Goal: Transaction & Acquisition: Purchase product/service

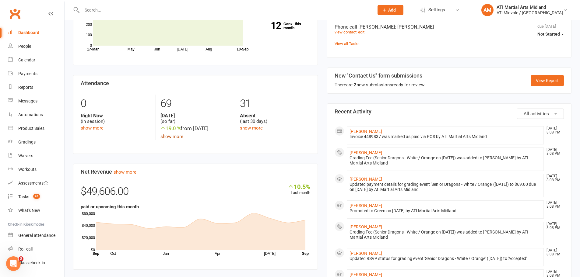
click at [174, 138] on link "show more" at bounding box center [171, 136] width 23 height 5
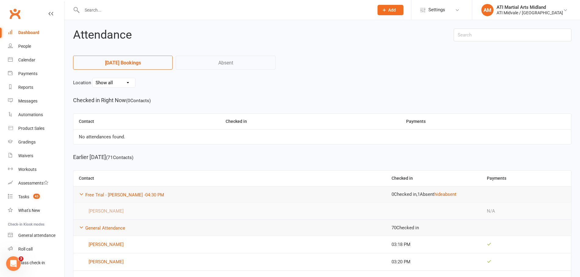
click at [118, 211] on link "[PERSON_NAME]" at bounding box center [229, 210] width 301 height 7
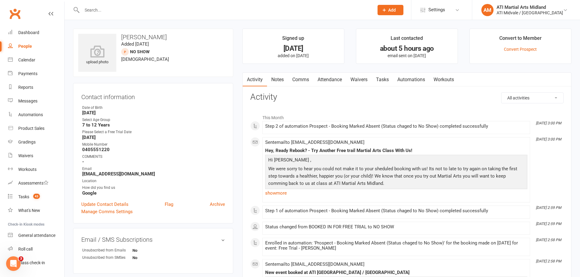
click at [336, 79] on link "Attendance" at bounding box center [329, 80] width 33 height 14
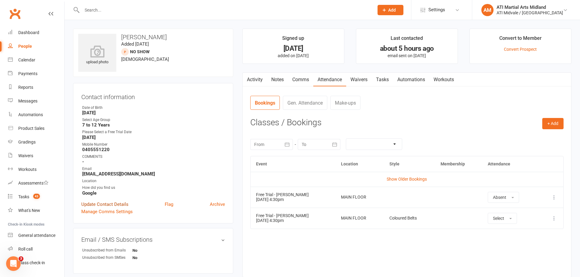
click at [125, 206] on link "Update Contact Details" at bounding box center [104, 204] width 47 height 7
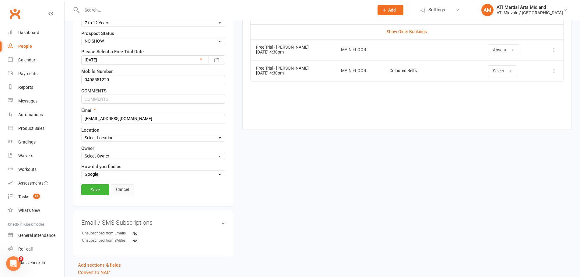
scroll to position [150, 0]
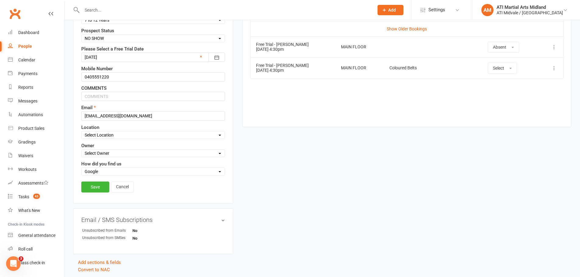
drag, startPoint x: 109, startPoint y: 97, endPoint x: 108, endPoint y: 40, distance: 57.5
click at [108, 40] on select "Select Set a Status BOOKED IN FOR FREE TRIAL DID FREE TRAIL BOOKED IN AFTER FRE…" at bounding box center [153, 38] width 143 height 7
select select "BOOKED IN FOR FREE TRIAL"
click at [82, 35] on select "Select Set a Status BOOKED IN FOR FREE TRIAL DID FREE TRAIL BOOKED IN AFTER FRE…" at bounding box center [153, 38] width 143 height 7
click at [98, 189] on link "Save" at bounding box center [95, 187] width 28 height 11
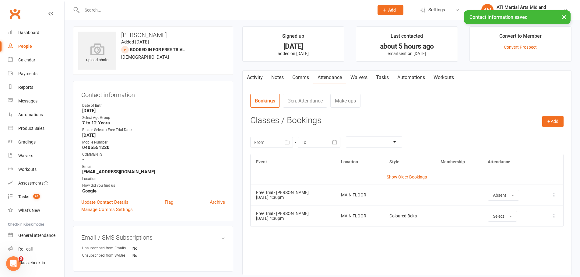
scroll to position [0, 0]
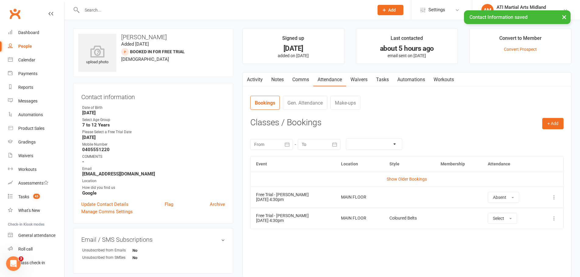
click at [380, 77] on link "Tasks" at bounding box center [381, 80] width 21 height 14
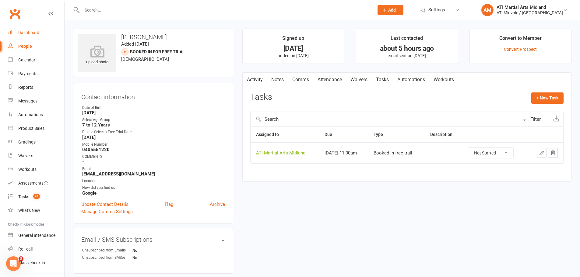
click at [30, 35] on div "Dashboard" at bounding box center [28, 32] width 21 height 5
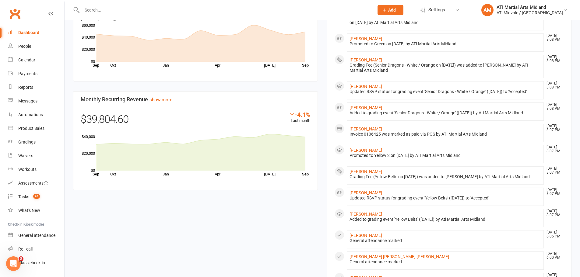
scroll to position [274, 0]
click at [39, 194] on span "43" at bounding box center [36, 196] width 7 height 5
select select "incomplete"
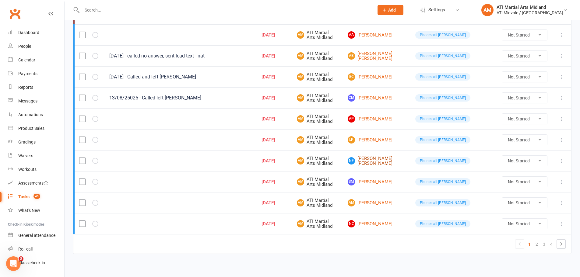
scroll to position [435, 0]
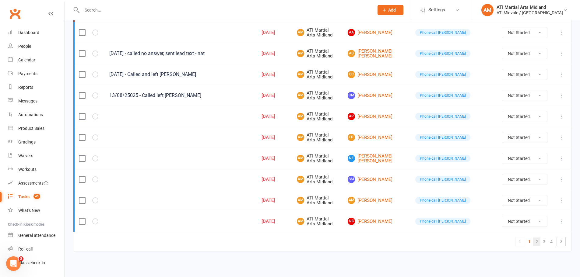
click at [537, 241] on link "2" at bounding box center [536, 242] width 7 height 9
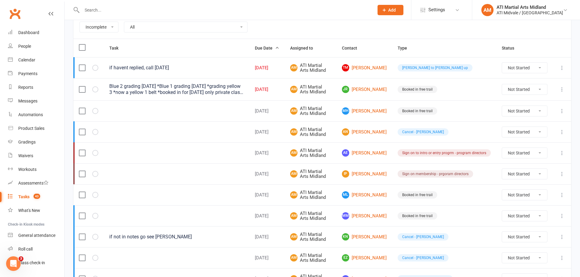
scroll to position [70, 0]
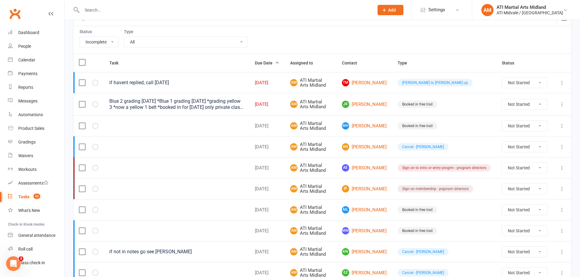
click at [562, 104] on icon at bounding box center [562, 104] width 6 height 6
click at [521, 126] on link "Edit" at bounding box center [530, 128] width 60 height 12
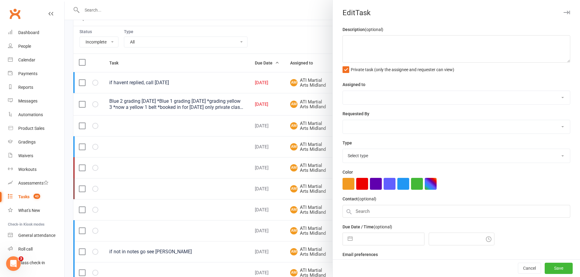
type textarea "Blue 2 grading [DATE] *Blue 1 grading [DATE] *grading yellow 3 *now a yellow 1 …"
select select "32859"
type input "[DATE]"
type input "12:00am"
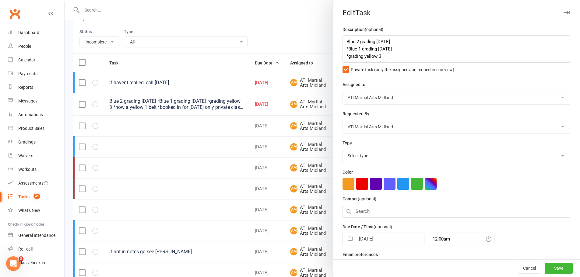
select select "18608"
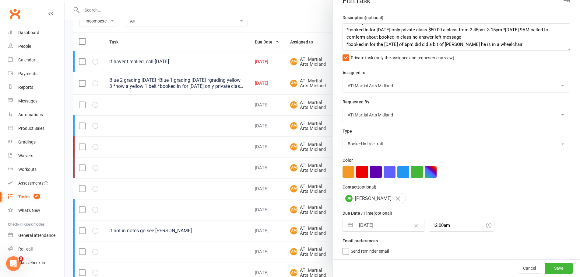
scroll to position [100, 0]
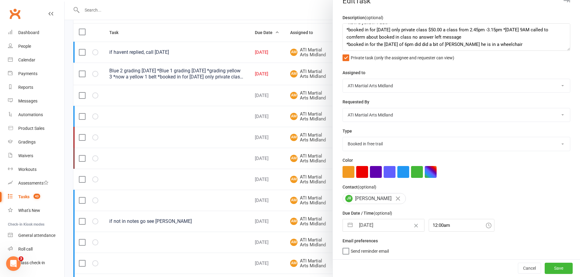
click at [350, 221] on button "button" at bounding box center [349, 225] width 11 height 12
select select "7"
select select "2025"
select select "8"
select select "2025"
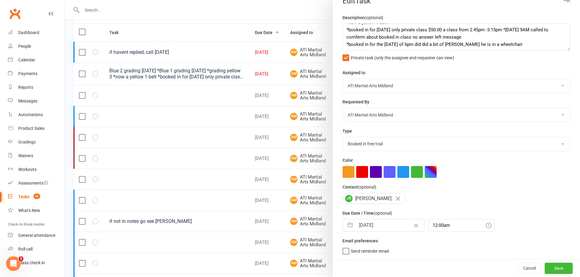
select select "9"
select select "2025"
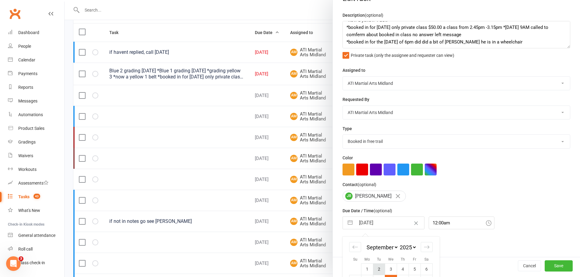
scroll to position [68, 0]
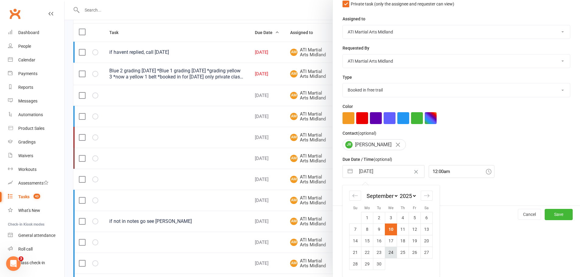
click at [391, 254] on td "24" at bounding box center [391, 253] width 12 height 12
type input "[DATE]"
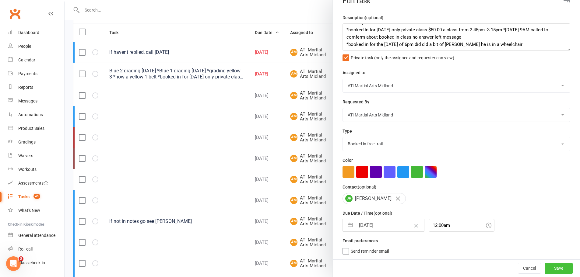
click at [544, 268] on button "Save" at bounding box center [558, 268] width 28 height 11
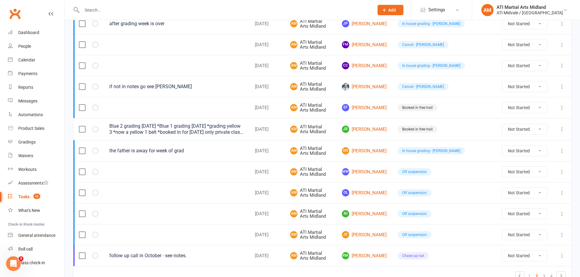
scroll to position [436, 0]
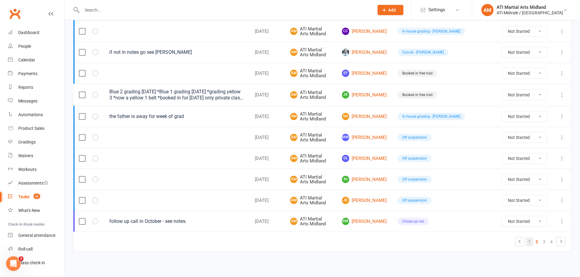
click at [531, 241] on link "1" at bounding box center [528, 242] width 7 height 9
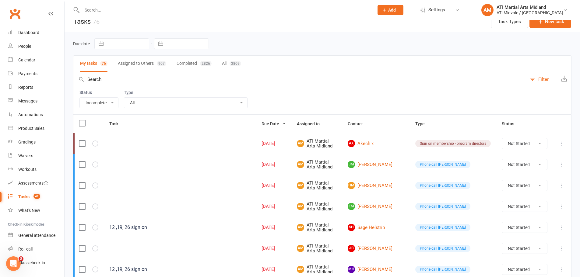
scroll to position [0, 0]
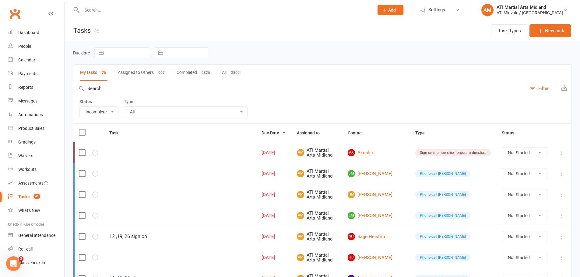
click at [110, 11] on input "text" at bounding box center [224, 10] width 289 height 9
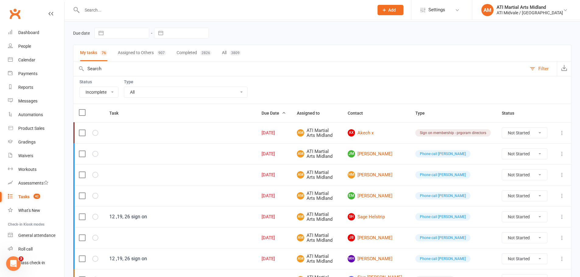
scroll to position [30, 0]
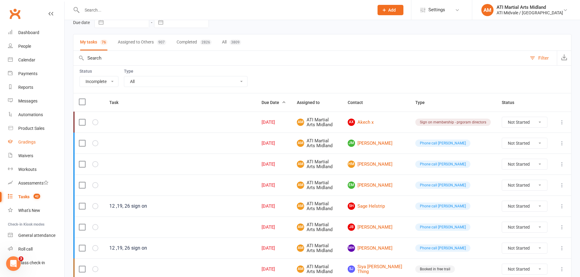
click at [34, 139] on link "Gradings" at bounding box center [36, 142] width 56 height 14
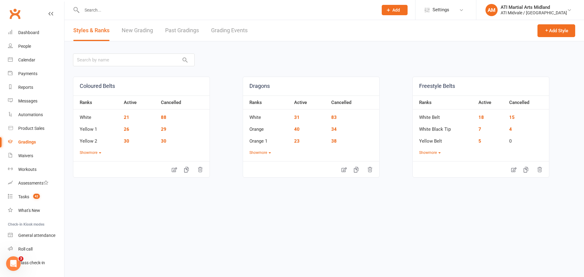
click at [233, 25] on link "Grading Events" at bounding box center [229, 30] width 37 height 21
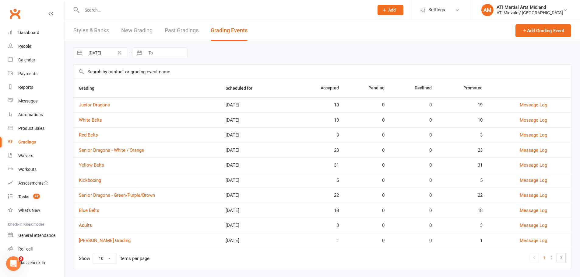
click at [90, 227] on link "Adults" at bounding box center [85, 225] width 13 height 5
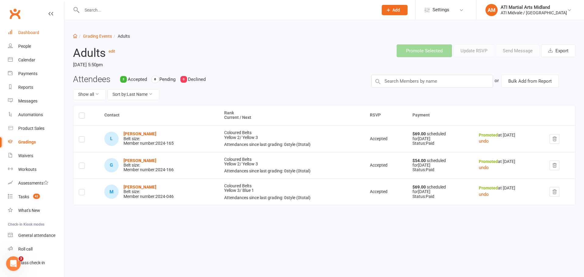
click at [36, 35] on link "Dashboard" at bounding box center [36, 33] width 56 height 14
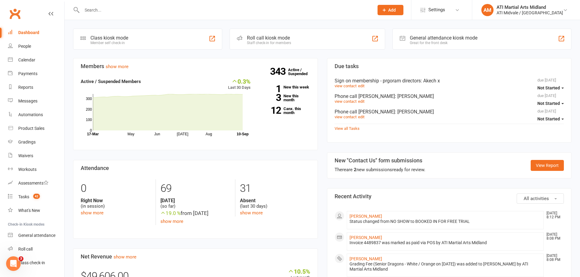
click at [115, 15] on div at bounding box center [221, 10] width 296 height 20
click at [115, 12] on input "text" at bounding box center [224, 10] width 289 height 9
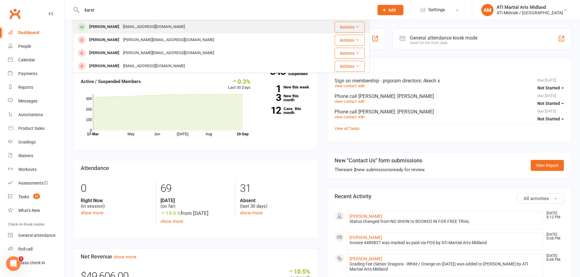
type input "karst"
click at [107, 26] on div "[PERSON_NAME]" at bounding box center [104, 27] width 34 height 9
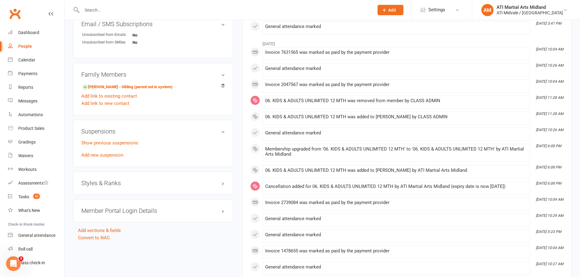
scroll to position [426, 0]
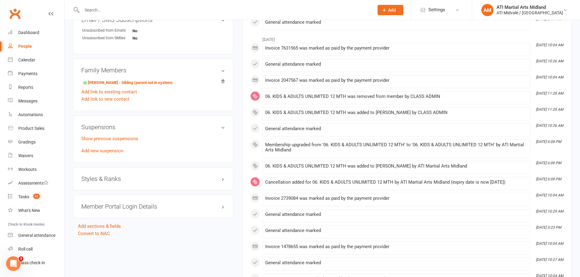
click at [99, 176] on h3 "Styles & Ranks" at bounding box center [153, 179] width 144 height 7
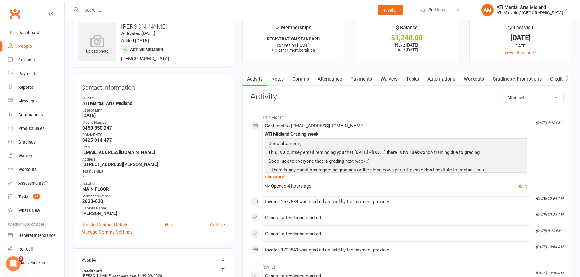
scroll to position [0, 0]
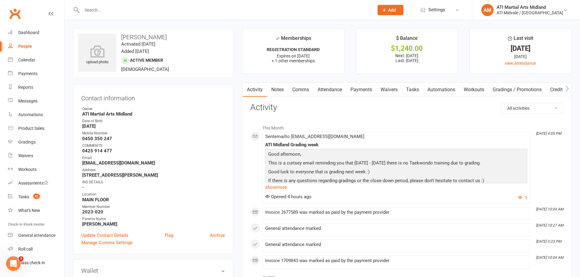
click at [413, 88] on link "Tasks" at bounding box center [412, 90] width 21 height 14
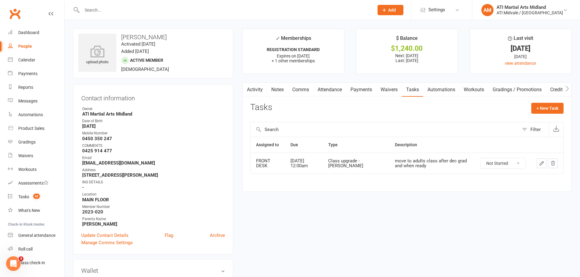
drag, startPoint x: 8, startPoint y: 10, endPoint x: 185, endPoint y: 153, distance: 227.4
click at [185, 153] on strong "0425 914 477" at bounding box center [153, 150] width 143 height 5
click at [353, 89] on link "Payments" at bounding box center [361, 90] width 30 height 14
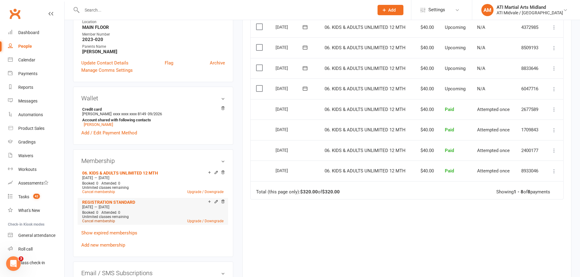
scroll to position [183, 0]
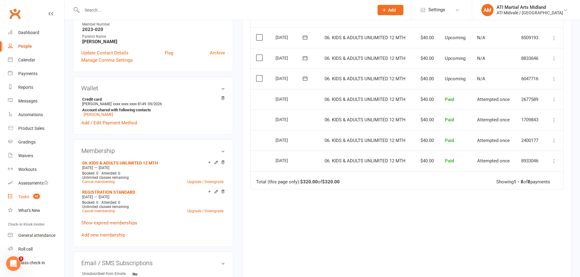
click at [37, 199] on span "42" at bounding box center [36, 196] width 7 height 5
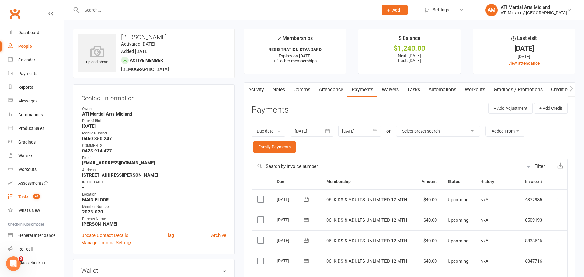
select select "incomplete"
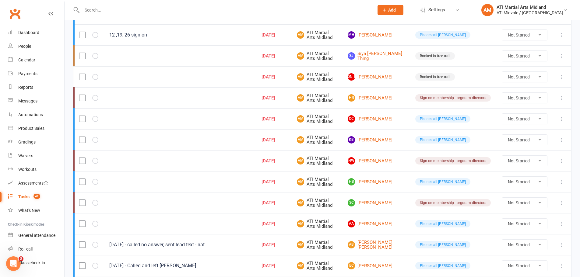
scroll to position [243, 0]
click at [31, 33] on div "Dashboard" at bounding box center [28, 32] width 21 height 5
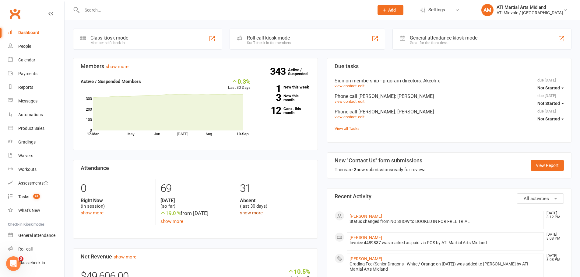
click at [245, 213] on link "show more" at bounding box center [251, 212] width 23 height 5
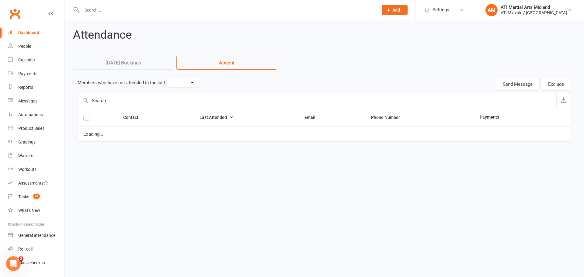
select select "30"
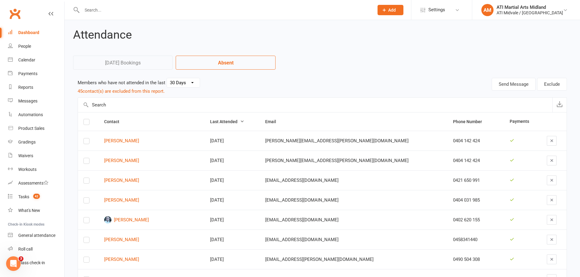
click at [32, 37] on link "Dashboard" at bounding box center [36, 33] width 56 height 14
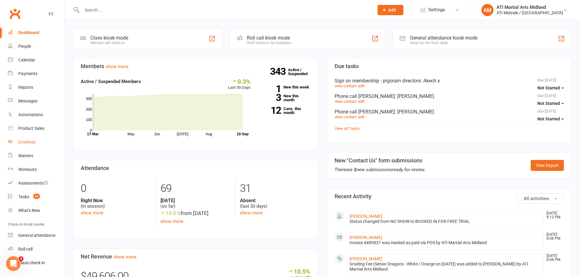
click at [30, 139] on link "Gradings" at bounding box center [36, 142] width 56 height 14
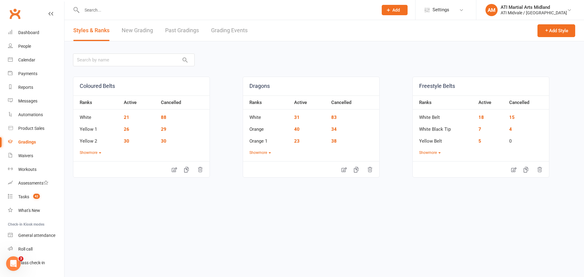
click at [221, 31] on link "Grading Events" at bounding box center [229, 30] width 37 height 21
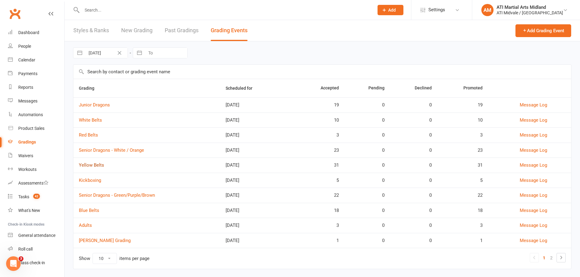
click at [91, 165] on link "Yellow Belts" at bounding box center [91, 164] width 25 height 5
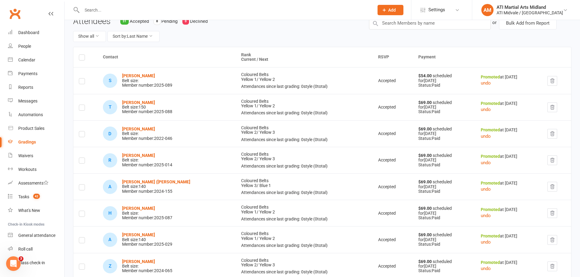
scroll to position [28, 0]
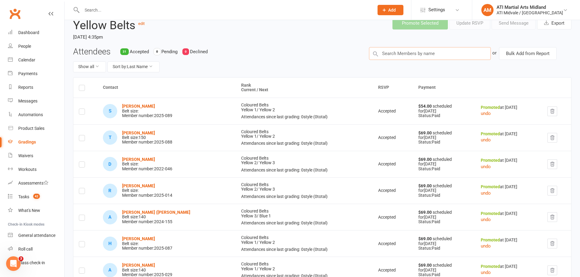
click at [392, 54] on input "text" at bounding box center [430, 53] width 122 height 13
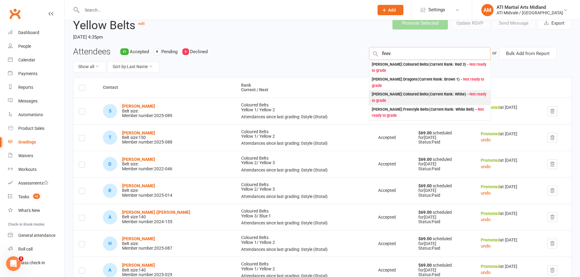
scroll to position [30, 0]
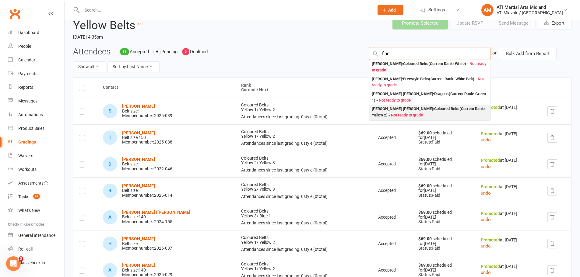
type input "finni"
click at [404, 109] on div "[PERSON_NAME] [PERSON_NAME] : Coloured Belts (Current Rank: Yellow 2 ) - Not re…" at bounding box center [429, 112] width 116 height 12
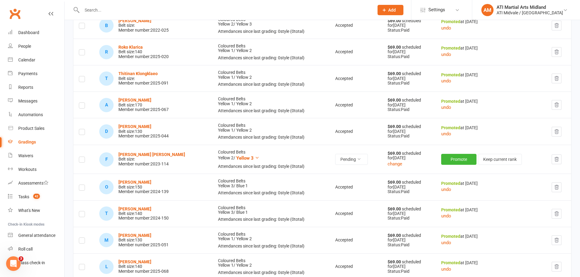
scroll to position [332, 0]
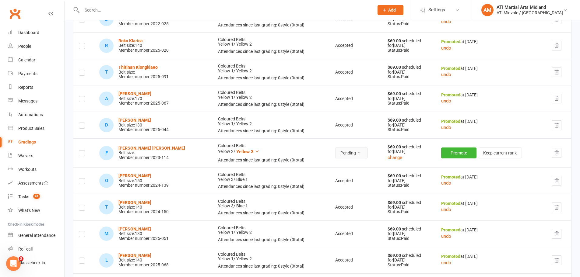
click at [338, 151] on button "Pending" at bounding box center [351, 153] width 33 height 11
click at [331, 166] on link "Accepted" at bounding box center [324, 167] width 60 height 12
click at [446, 150] on button "Promote" at bounding box center [459, 153] width 35 height 11
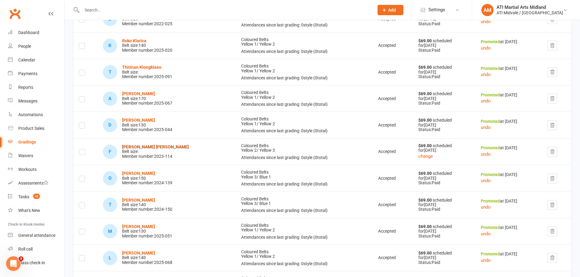
click at [154, 148] on strong "[PERSON_NAME] [PERSON_NAME]" at bounding box center [155, 147] width 67 height 5
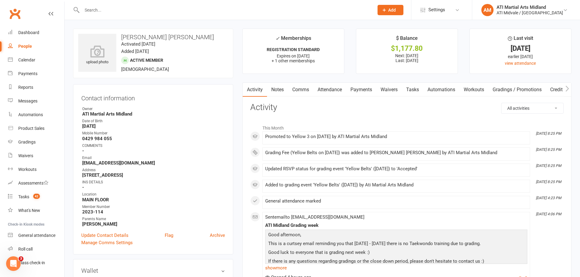
click at [353, 93] on link "Payments" at bounding box center [361, 90] width 30 height 14
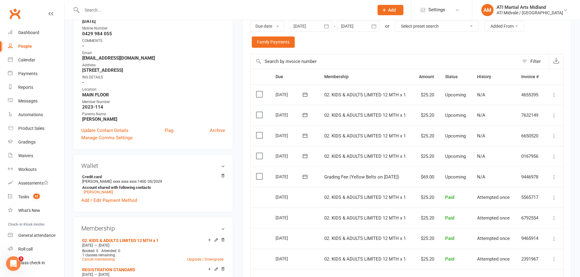
scroll to position [122, 0]
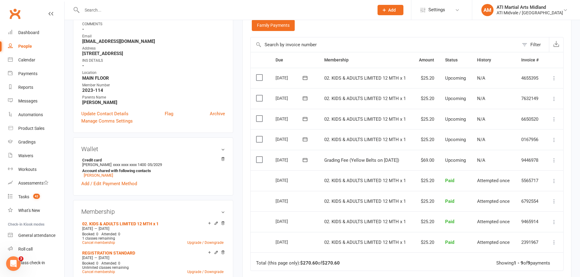
click at [260, 158] on label at bounding box center [260, 160] width 8 height 6
click at [260, 157] on input "checkbox" at bounding box center [258, 157] width 4 height 0
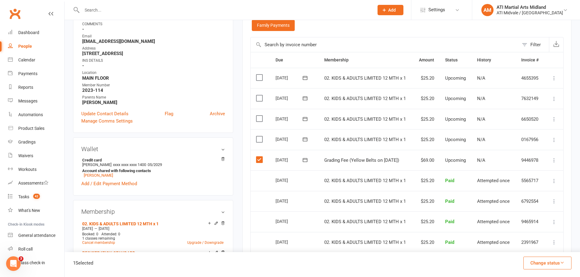
click at [536, 259] on button "Change status" at bounding box center [547, 263] width 48 height 13
click at [541, 226] on link "Paid (POS)" at bounding box center [540, 222] width 60 height 12
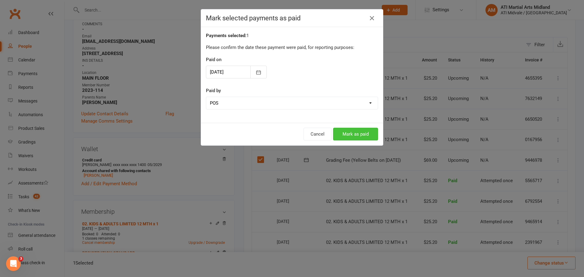
click at [367, 133] on button "Mark as paid" at bounding box center [355, 134] width 45 height 13
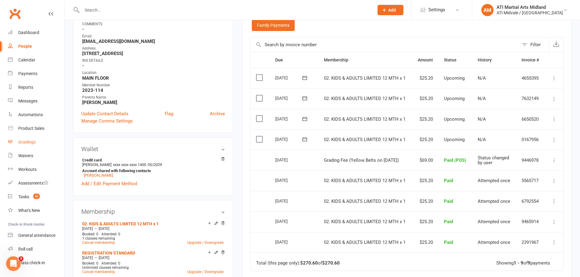
click at [32, 142] on div "Gradings" at bounding box center [26, 142] width 17 height 5
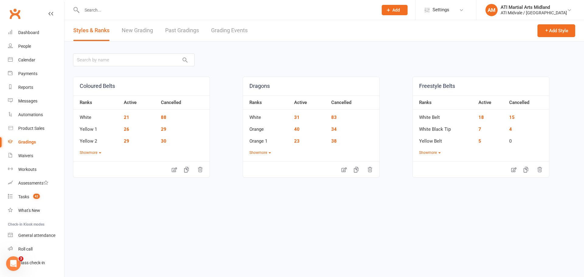
click at [215, 28] on link "Grading Events" at bounding box center [229, 30] width 37 height 21
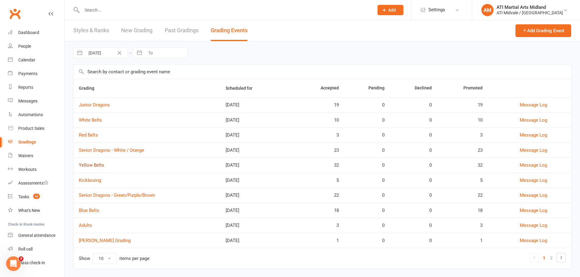
click at [92, 165] on link "Yellow Belts" at bounding box center [91, 164] width 25 height 5
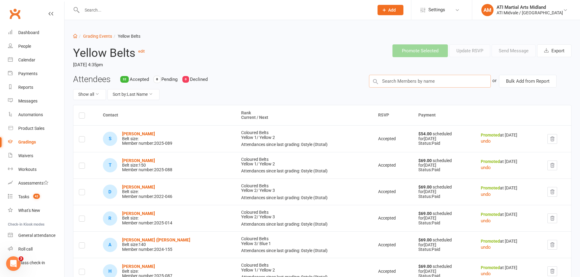
click at [398, 82] on input "text" at bounding box center [430, 81] width 122 height 13
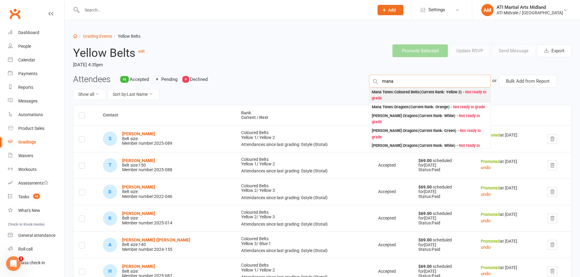
type input "mana"
click at [409, 95] on div "Mana Tones : Coloured Belts (Current Rank: Yellow 2 ) - Not ready to grade" at bounding box center [429, 95] width 116 height 12
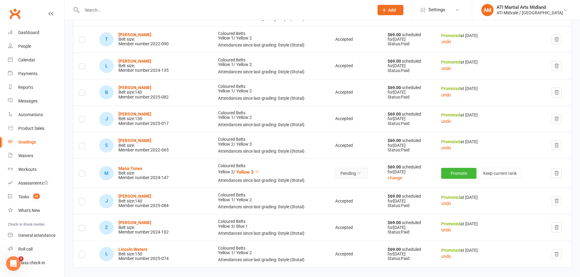
scroll to position [761, 0]
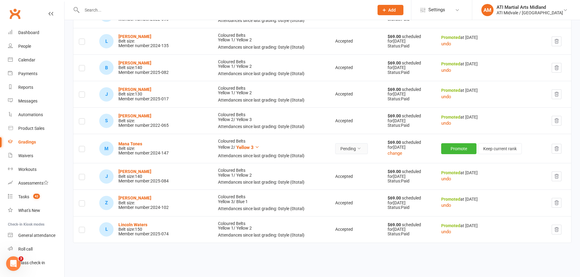
click at [338, 146] on button "Pending" at bounding box center [351, 148] width 33 height 11
click at [327, 161] on link "Accepted" at bounding box center [324, 163] width 60 height 12
click at [458, 150] on button "Promote" at bounding box center [459, 148] width 35 height 11
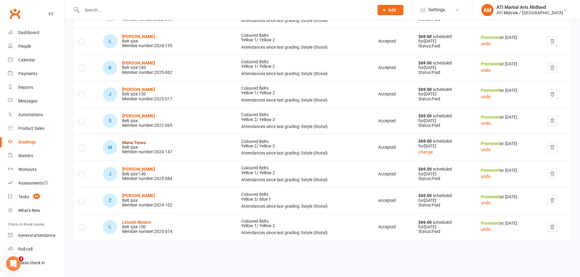
click at [138, 144] on strong "Mana Tones" at bounding box center [134, 142] width 24 height 5
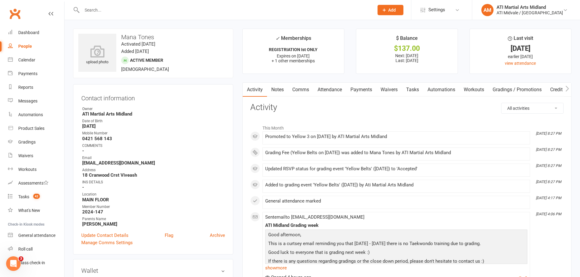
click at [408, 86] on link "Tasks" at bounding box center [412, 90] width 21 height 14
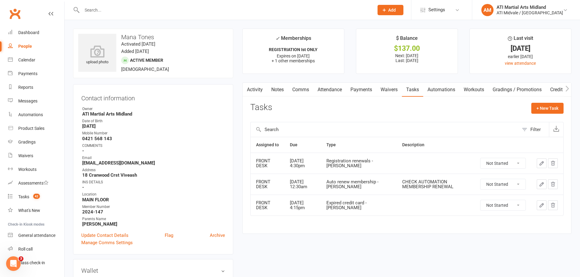
click at [357, 92] on link "Payments" at bounding box center [361, 90] width 30 height 14
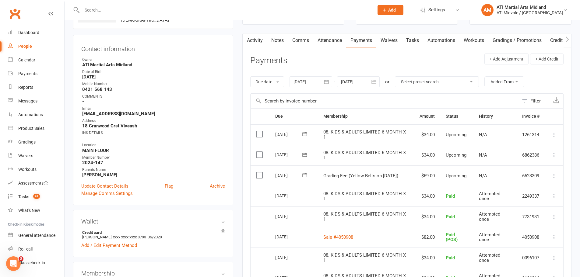
scroll to position [61, 0]
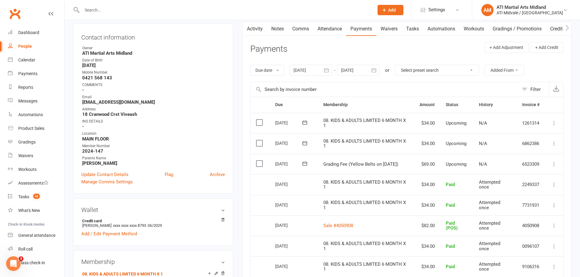
click at [258, 164] on label at bounding box center [260, 164] width 8 height 6
click at [258, 161] on input "checkbox" at bounding box center [258, 161] width 4 height 0
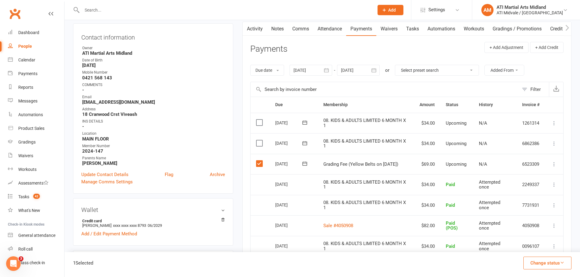
click at [533, 259] on button "Change status" at bounding box center [547, 263] width 48 height 13
click at [536, 213] on link "Paid (Cash)" at bounding box center [540, 210] width 60 height 12
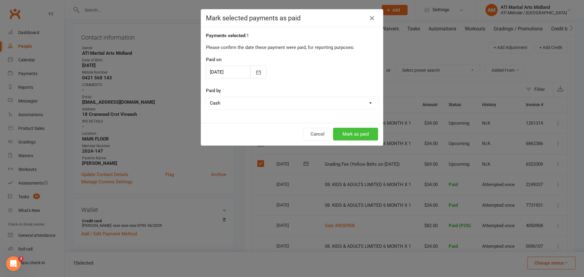
click at [362, 137] on button "Mark as paid" at bounding box center [355, 134] width 45 height 13
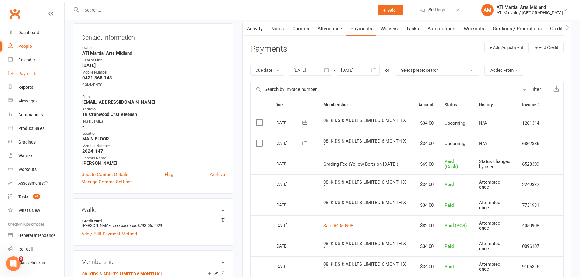
click at [29, 78] on link "Payments" at bounding box center [36, 74] width 56 height 14
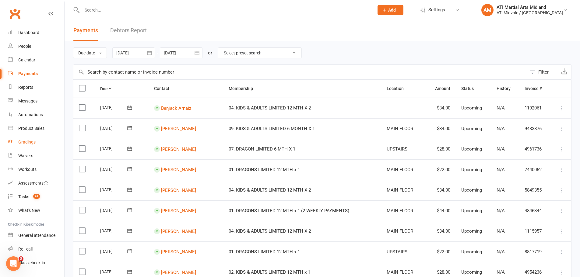
click at [23, 138] on link "Gradings" at bounding box center [36, 142] width 56 height 14
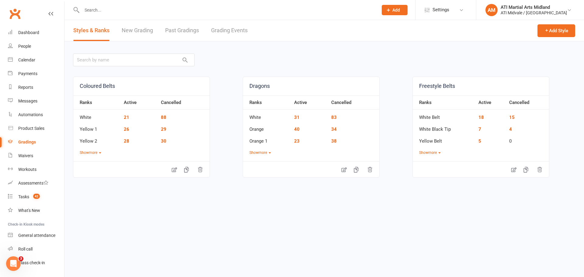
click at [206, 29] on div "Styles & Ranks New Grading Past Gradings Grading Events" at bounding box center [160, 30] width 192 height 21
click at [215, 29] on link "Grading Events" at bounding box center [229, 30] width 37 height 21
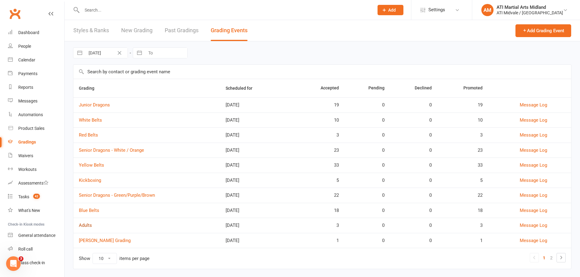
click at [89, 224] on link "Adults" at bounding box center [85, 225] width 13 height 5
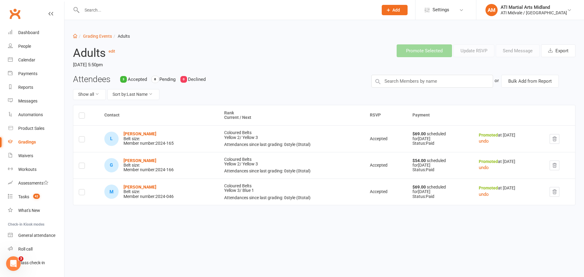
click at [382, 80] on icon at bounding box center [377, 81] width 7 height 7
click at [385, 80] on input "text" at bounding box center [432, 81] width 122 height 13
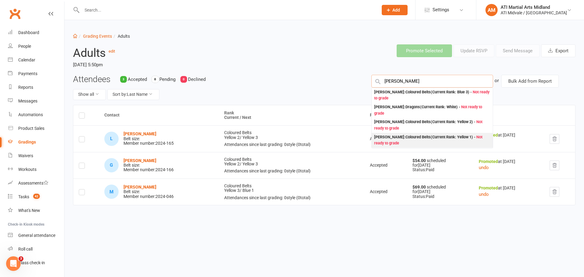
type input "[PERSON_NAME]"
click at [408, 138] on div "[PERSON_NAME] : Coloured Belts (Current Rank: Yellow 1 ) - Not ready to grade" at bounding box center [432, 140] width 116 height 12
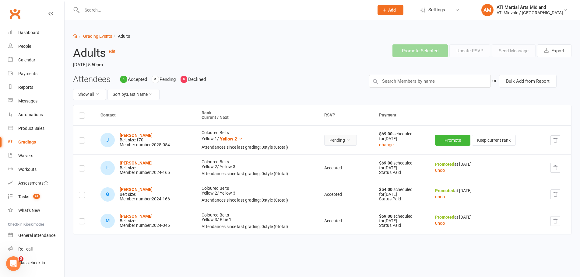
click at [353, 141] on button "Pending" at bounding box center [340, 140] width 33 height 11
click at [334, 153] on link "Accepted" at bounding box center [324, 154] width 60 height 12
click at [448, 140] on button "Promote" at bounding box center [453, 140] width 35 height 11
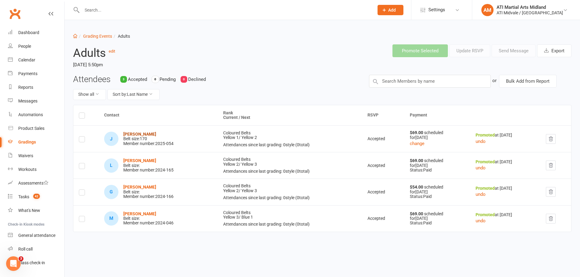
click at [145, 136] on strong "[PERSON_NAME]" at bounding box center [139, 134] width 33 height 5
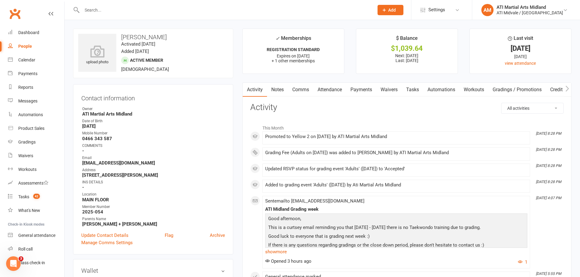
click at [375, 92] on link "Payments" at bounding box center [361, 90] width 30 height 14
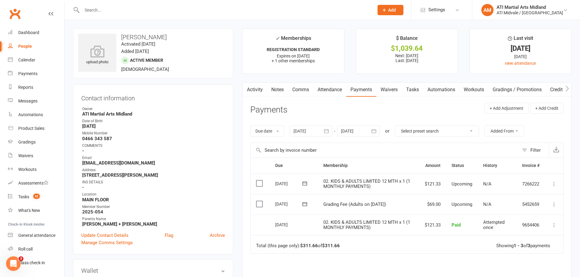
click at [263, 206] on label at bounding box center [260, 204] width 8 height 6
click at [260, 201] on input "checkbox" at bounding box center [258, 201] width 4 height 0
click at [551, 263] on button "Change status" at bounding box center [547, 263] width 48 height 13
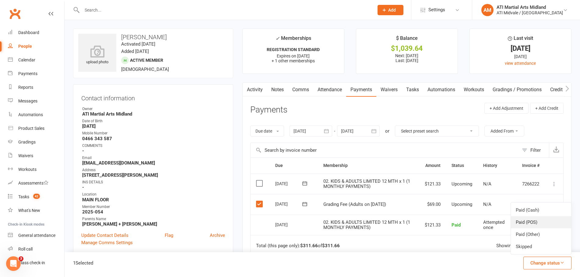
click at [537, 222] on link "Paid (POS)" at bounding box center [540, 222] width 60 height 12
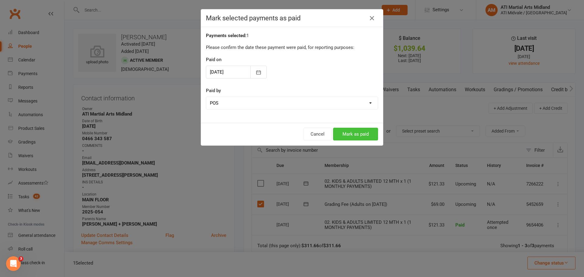
click at [354, 133] on button "Mark as paid" at bounding box center [355, 134] width 45 height 13
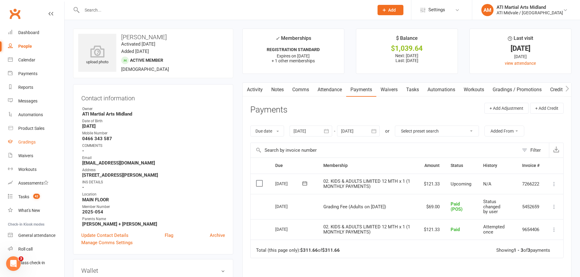
click at [25, 143] on div "Gradings" at bounding box center [26, 142] width 17 height 5
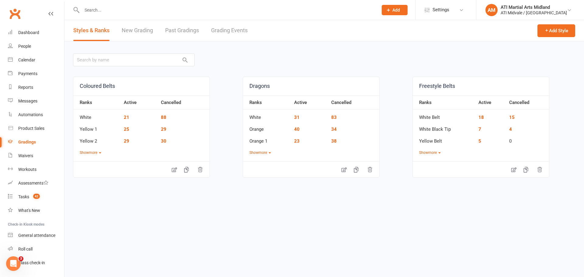
click at [224, 34] on link "Grading Events" at bounding box center [229, 30] width 37 height 21
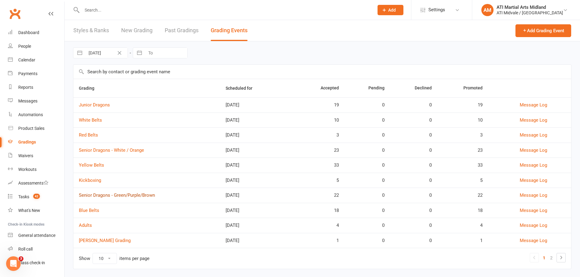
click at [97, 195] on link "Senior Dragons - Green/Purple/Brown" at bounding box center [117, 195] width 76 height 5
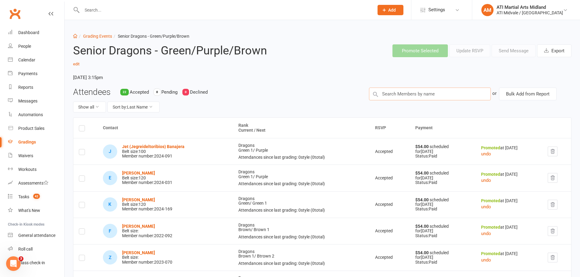
click at [408, 96] on input "text" at bounding box center [430, 94] width 122 height 13
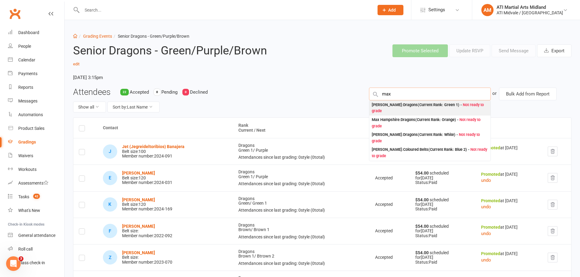
type input "max"
click at [393, 108] on div "[PERSON_NAME] : Dragons (Current Rank: Green 1 ) - Not ready to grade" at bounding box center [429, 108] width 116 height 12
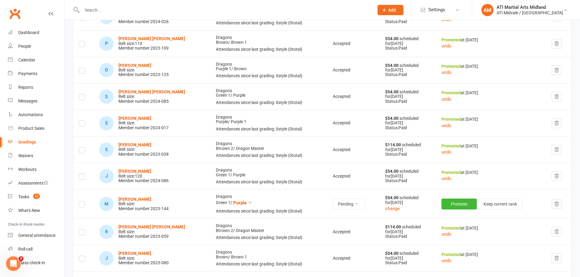
scroll to position [304, 0]
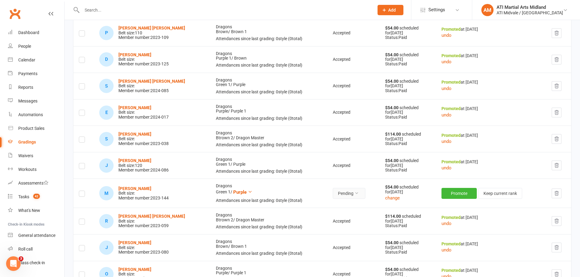
click at [341, 196] on button "Pending" at bounding box center [349, 193] width 33 height 11
click at [333, 207] on link "Accepted" at bounding box center [328, 207] width 60 height 12
click at [461, 191] on button "Promote" at bounding box center [459, 193] width 35 height 11
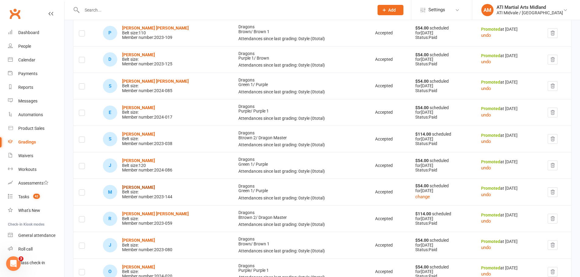
click at [134, 188] on strong "[PERSON_NAME]" at bounding box center [138, 187] width 33 height 5
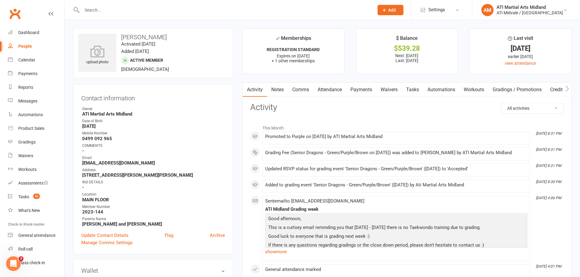
click at [375, 89] on link "Payments" at bounding box center [361, 90] width 30 height 14
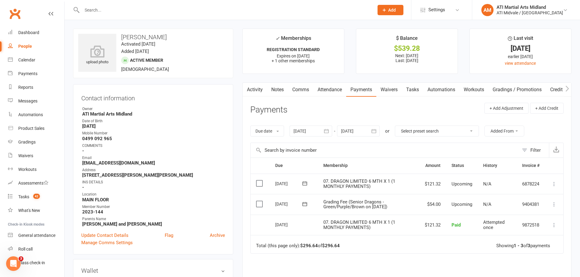
click at [261, 204] on label at bounding box center [260, 204] width 8 height 6
click at [260, 201] on input "checkbox" at bounding box center [258, 201] width 4 height 0
click at [569, 266] on button "Change status" at bounding box center [547, 263] width 48 height 13
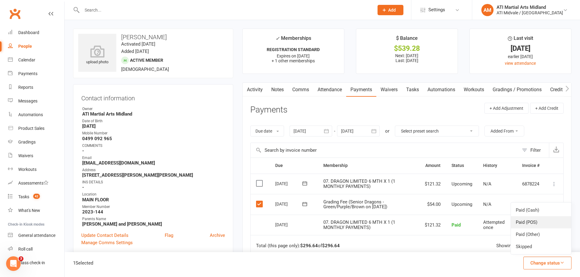
click at [539, 223] on link "Paid (POS)" at bounding box center [540, 222] width 60 height 12
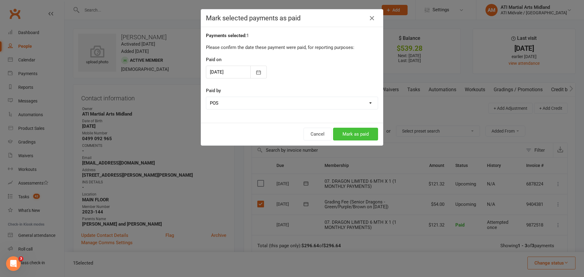
click at [340, 132] on button "Mark as paid" at bounding box center [355, 134] width 45 height 13
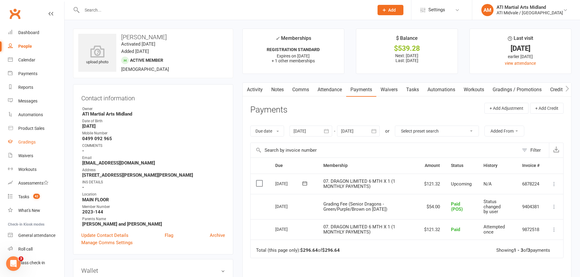
click at [29, 141] on div "Gradings" at bounding box center [26, 142] width 17 height 5
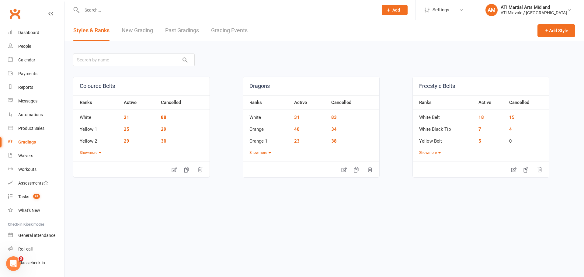
click at [223, 28] on link "Grading Events" at bounding box center [229, 30] width 37 height 21
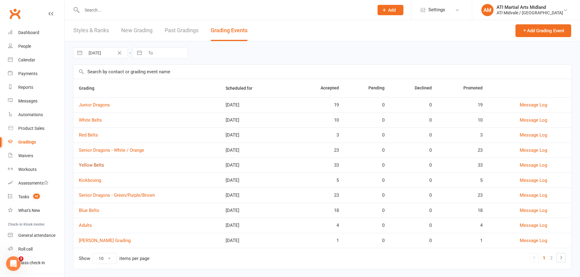
click at [93, 165] on link "Yellow Belts" at bounding box center [91, 164] width 25 height 5
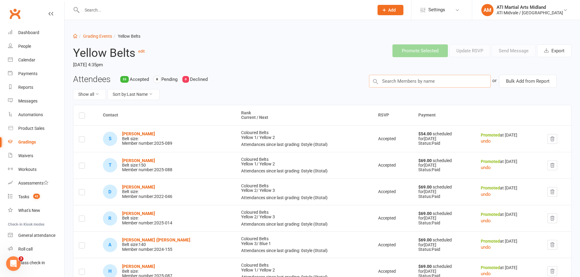
click at [397, 80] on input "text" at bounding box center [430, 81] width 122 height 13
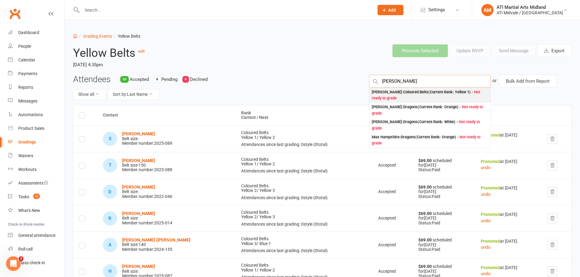
type input "[PERSON_NAME]"
click at [413, 93] on div "[PERSON_NAME] : Coloured Belts (Current Rank: Yellow 1 ) - Not ready to grade" at bounding box center [429, 95] width 116 height 12
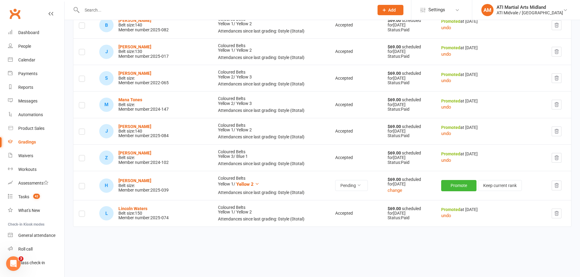
scroll to position [810, 0]
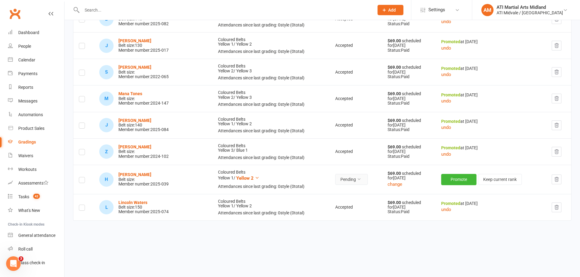
click at [335, 184] on button "Pending" at bounding box center [351, 179] width 33 height 11
click at [321, 191] on link "Accepted" at bounding box center [324, 193] width 60 height 12
click at [449, 179] on button "Promote" at bounding box center [459, 179] width 35 height 11
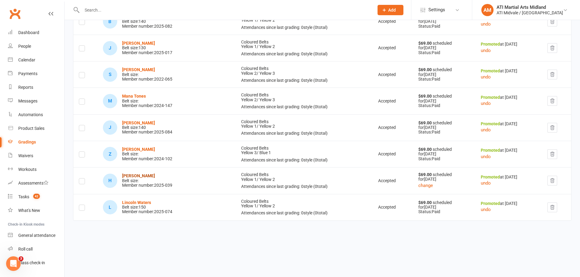
click at [150, 176] on strong "[PERSON_NAME]" at bounding box center [138, 175] width 33 height 5
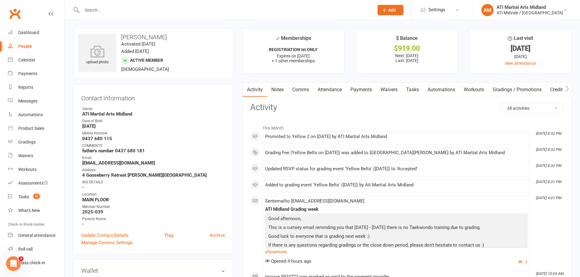
click at [366, 85] on link "Payments" at bounding box center [361, 90] width 30 height 14
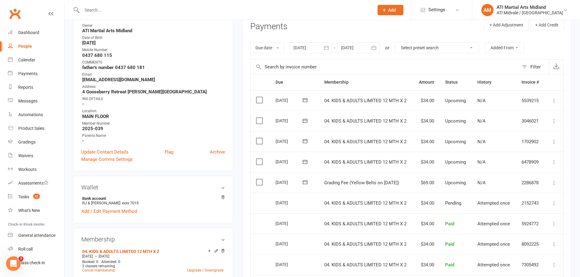
scroll to position [91, 0]
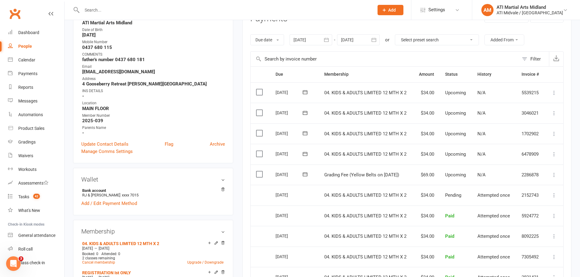
click at [261, 178] on td "Select this" at bounding box center [259, 175] width 19 height 21
click at [261, 177] on label at bounding box center [260, 174] width 8 height 6
click at [260, 171] on input "checkbox" at bounding box center [258, 171] width 4 height 0
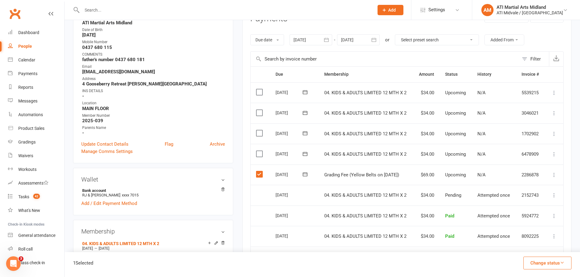
click at [539, 263] on button "Change status" at bounding box center [547, 263] width 48 height 13
click at [536, 212] on link "Paid (Cash)" at bounding box center [540, 210] width 60 height 12
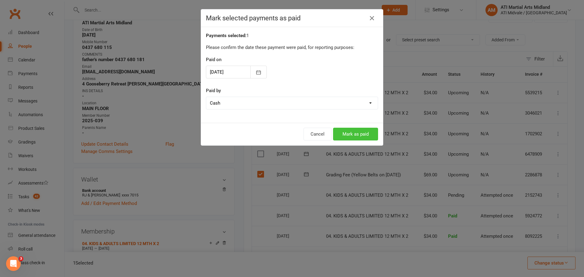
click at [339, 136] on button "Mark as paid" at bounding box center [355, 134] width 45 height 13
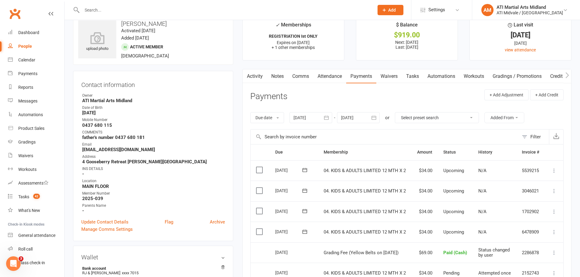
scroll to position [0, 0]
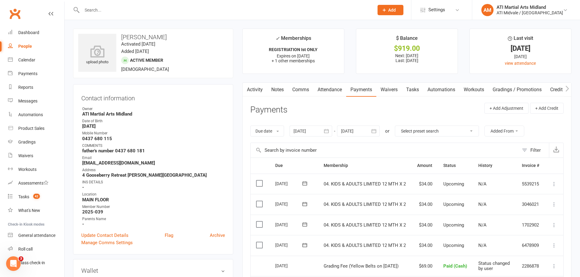
click at [119, 12] on input "text" at bounding box center [224, 10] width 289 height 9
click at [35, 129] on div "Product Sales" at bounding box center [31, 128] width 26 height 5
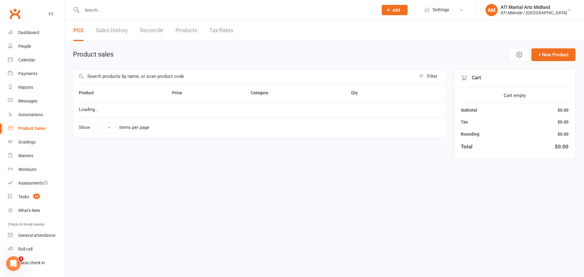
select select "100"
click at [33, 139] on link "Gradings" at bounding box center [36, 142] width 56 height 14
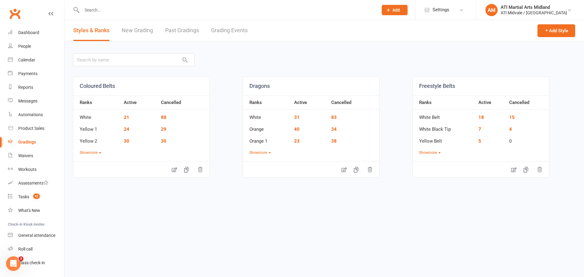
click at [232, 31] on link "Grading Events" at bounding box center [229, 30] width 37 height 21
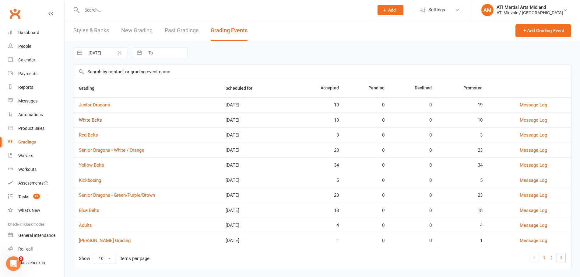
click at [99, 119] on link "White Belts" at bounding box center [90, 119] width 23 height 5
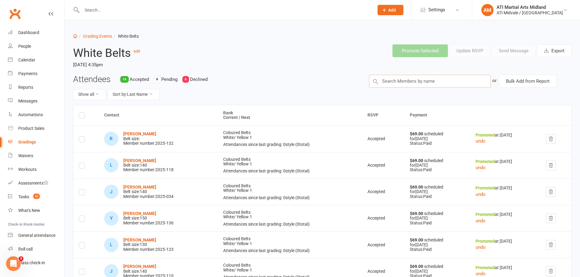
click at [389, 81] on input "text" at bounding box center [430, 81] width 122 height 13
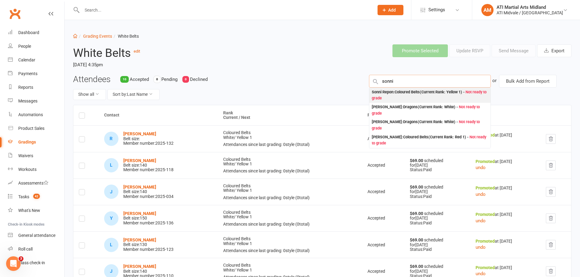
type input "sonni"
click at [401, 93] on div "Sonni Repon : Coloured Belts (Current Rank: Yellow 1 ) - Not ready to grade" at bounding box center [429, 95] width 116 height 12
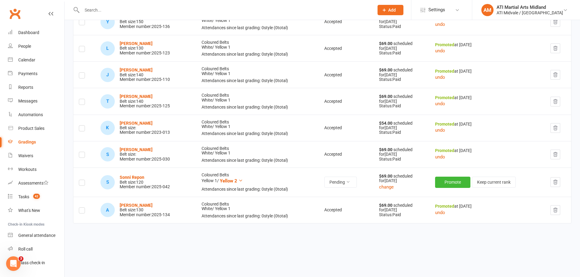
scroll to position [200, 0]
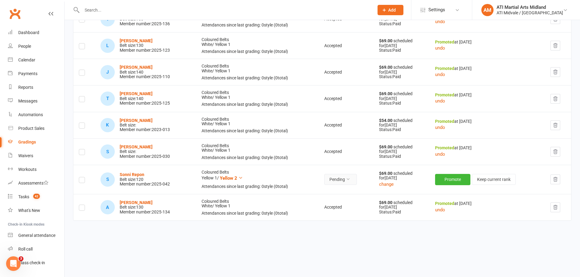
click at [334, 177] on button "Pending" at bounding box center [340, 179] width 33 height 11
click at [325, 195] on link "Accepted" at bounding box center [324, 193] width 60 height 12
click at [451, 178] on button "Promote" at bounding box center [453, 179] width 35 height 11
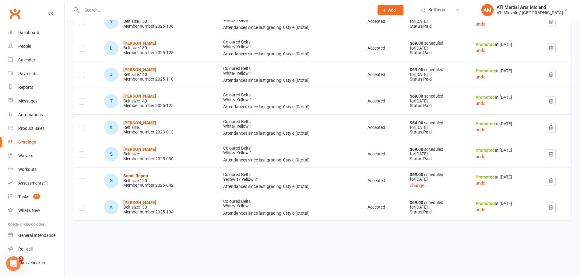
click at [128, 177] on strong "Sonni Repon" at bounding box center [135, 175] width 25 height 5
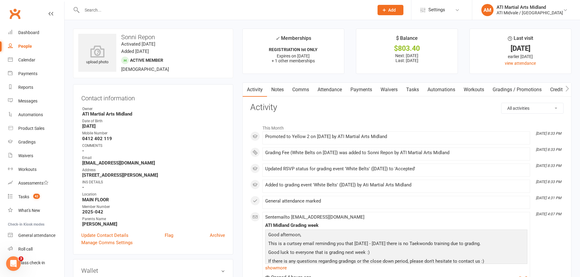
click at [350, 87] on link "Payments" at bounding box center [361, 90] width 30 height 14
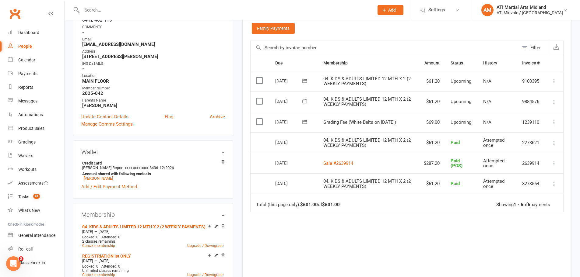
scroll to position [122, 0]
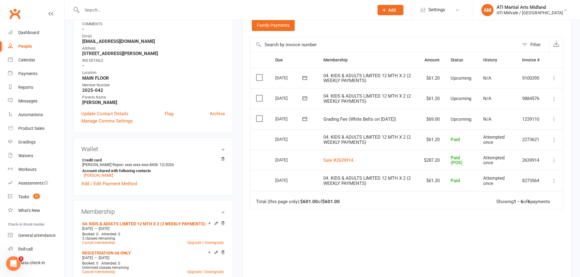
click at [263, 119] on label at bounding box center [260, 119] width 8 height 6
click at [260, 116] on input "checkbox" at bounding box center [258, 116] width 4 height 0
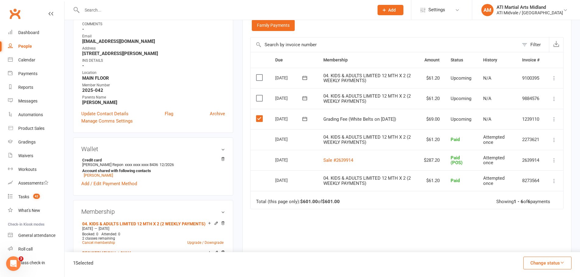
click at [563, 262] on icon "button" at bounding box center [561, 262] width 5 height 5
drag, startPoint x: 537, startPoint y: 220, endPoint x: 538, endPoint y: 225, distance: 5.3
click at [538, 225] on link "Paid (POS)" at bounding box center [540, 222] width 60 height 12
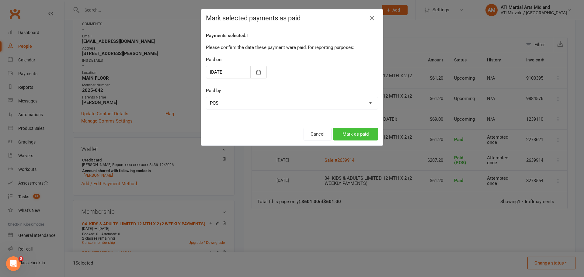
click at [358, 136] on button "Mark as paid" at bounding box center [355, 134] width 45 height 13
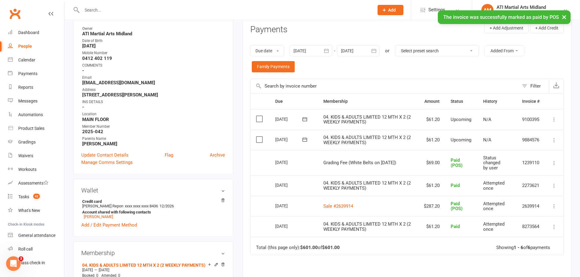
scroll to position [0, 0]
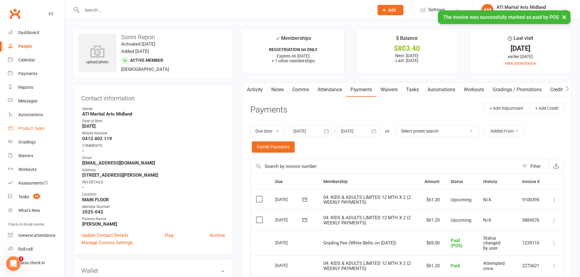
click at [23, 128] on div "Product Sales" at bounding box center [31, 128] width 26 height 5
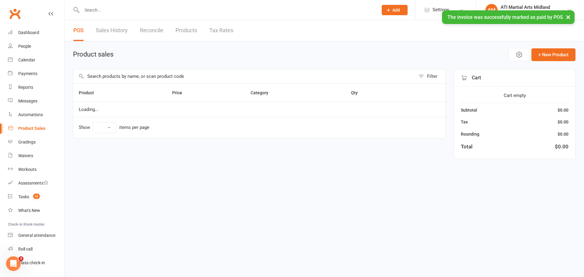
select select "100"
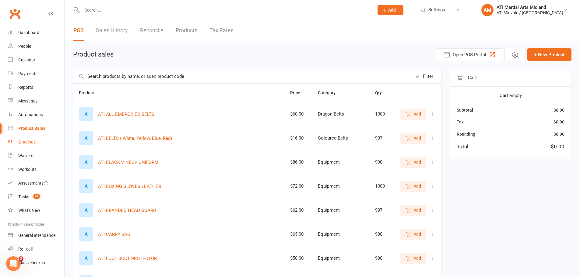
click at [31, 139] on link "Gradings" at bounding box center [36, 142] width 56 height 14
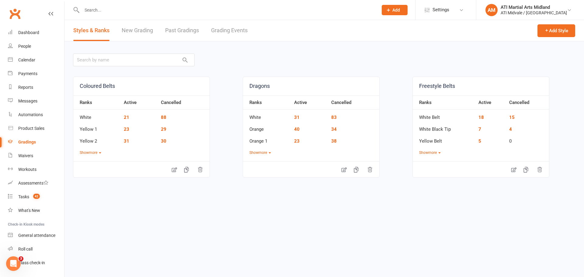
click at [239, 31] on link "Grading Events" at bounding box center [229, 30] width 37 height 21
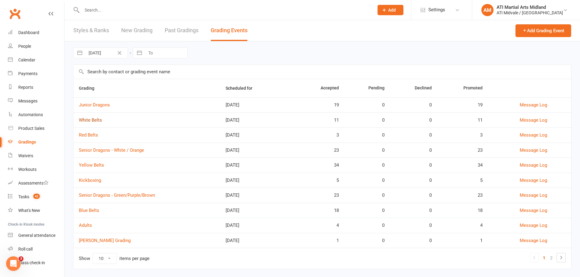
click at [94, 121] on link "White Belts" at bounding box center [90, 119] width 23 height 5
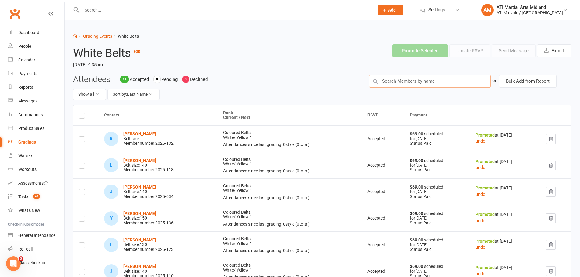
click at [404, 81] on input "text" at bounding box center [430, 81] width 122 height 13
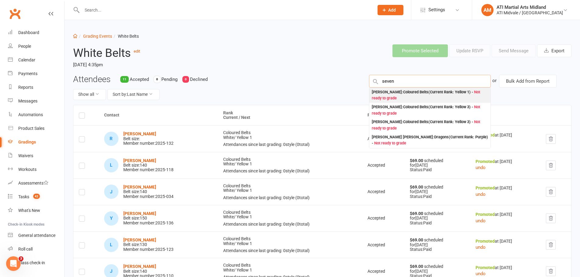
type input "seven"
click at [401, 90] on div "[PERSON_NAME] : Coloured Belts (Current Rank: Yellow 1 ) - Not ready to grade" at bounding box center [429, 95] width 116 height 12
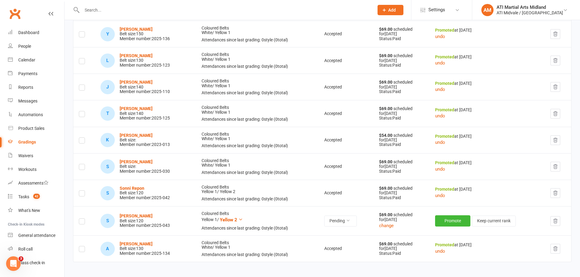
scroll to position [226, 0]
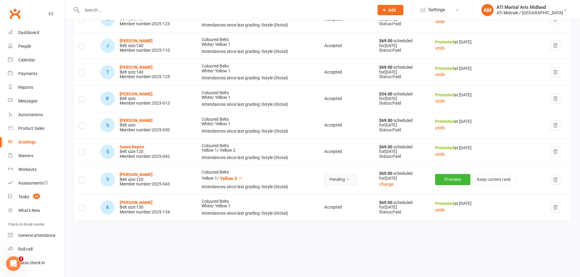
click at [334, 178] on button "Pending" at bounding box center [340, 179] width 33 height 11
click at [322, 192] on link "Accepted" at bounding box center [324, 194] width 60 height 12
click at [442, 177] on button "Promote" at bounding box center [453, 179] width 35 height 11
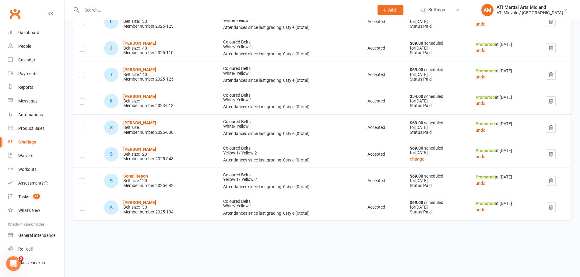
scroll to position [224, 0]
click at [136, 173] on td "S Sonni Repon Belt size: 120 Member number: 2025-042" at bounding box center [158, 181] width 119 height 26
click at [135, 175] on strong "Sonni Repon" at bounding box center [135, 176] width 25 height 5
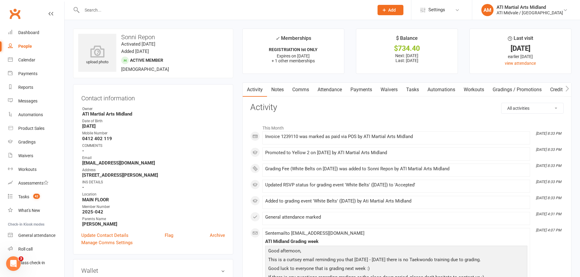
click at [362, 92] on link "Payments" at bounding box center [361, 90] width 30 height 14
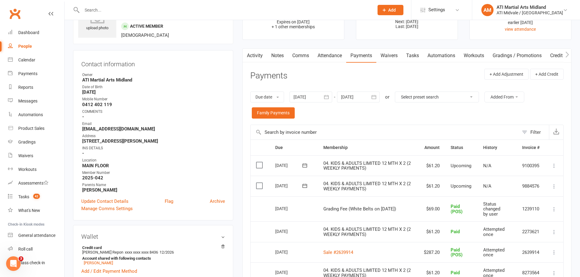
scroll to position [122, 0]
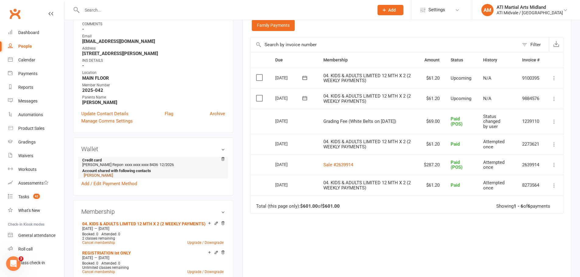
click at [95, 176] on link "[PERSON_NAME]" at bounding box center [98, 175] width 29 height 5
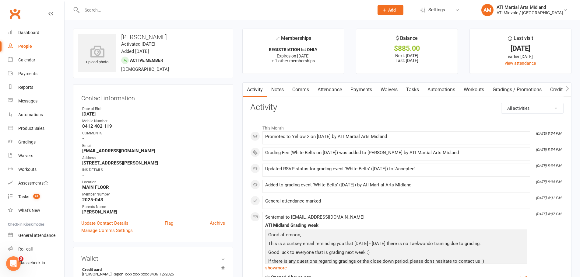
click at [360, 85] on link "Payments" at bounding box center [361, 90] width 30 height 14
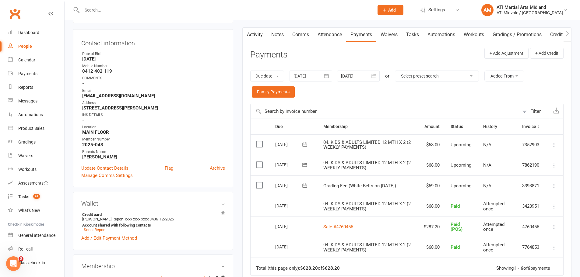
scroll to position [61, 0]
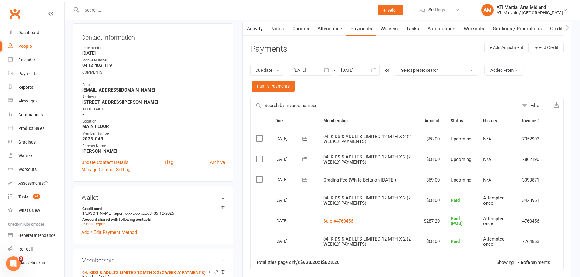
click at [263, 181] on label at bounding box center [260, 179] width 8 height 6
click at [260, 176] on input "checkbox" at bounding box center [258, 176] width 4 height 0
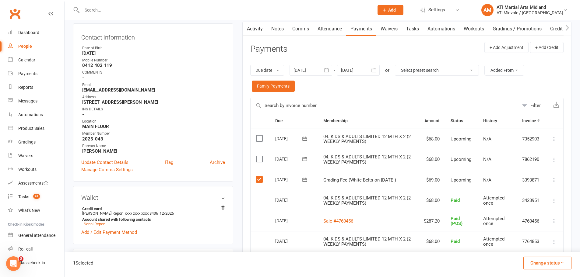
click at [524, 262] on button "Change status" at bounding box center [547, 263] width 48 height 13
click at [535, 222] on link "Paid (POS)" at bounding box center [540, 222] width 60 height 12
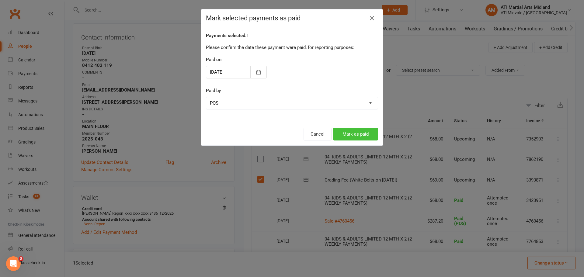
click at [349, 135] on button "Mark as paid" at bounding box center [355, 134] width 45 height 13
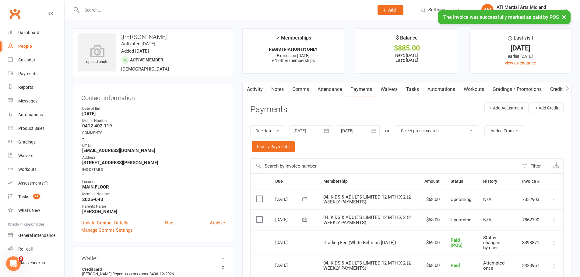
scroll to position [0, 0]
click at [23, 36] on link "Dashboard" at bounding box center [36, 33] width 56 height 14
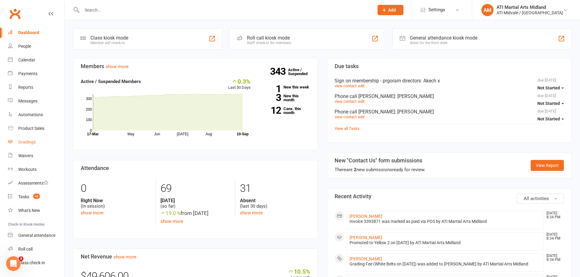
click at [30, 142] on div "Gradings" at bounding box center [26, 142] width 17 height 5
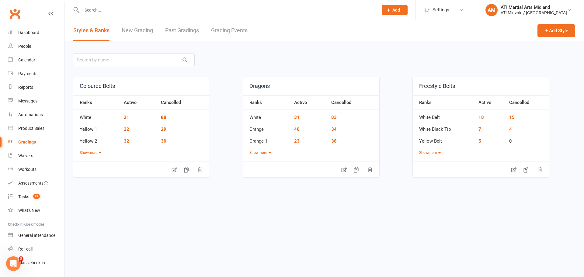
click at [226, 27] on link "Grading Events" at bounding box center [229, 30] width 37 height 21
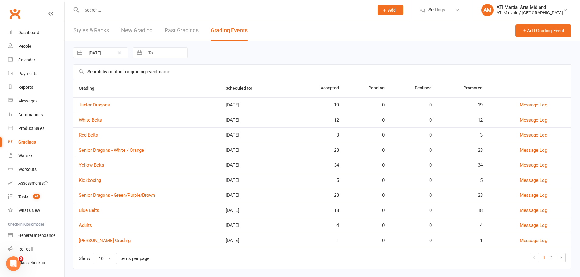
click at [105, 77] on input "text" at bounding box center [321, 72] width 497 height 14
click at [92, 212] on link "Blue Belts" at bounding box center [89, 210] width 20 height 5
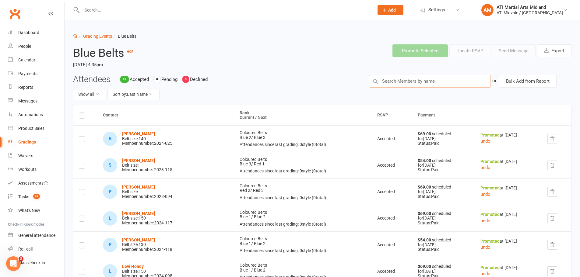
click at [406, 82] on input "text" at bounding box center [430, 81] width 122 height 13
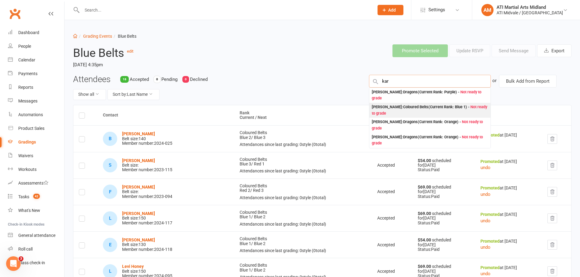
type input "kar"
click at [415, 106] on div "[PERSON_NAME] : Coloured Belts (Current Rank: Blue 1 ) - Not ready to grade" at bounding box center [429, 110] width 116 height 12
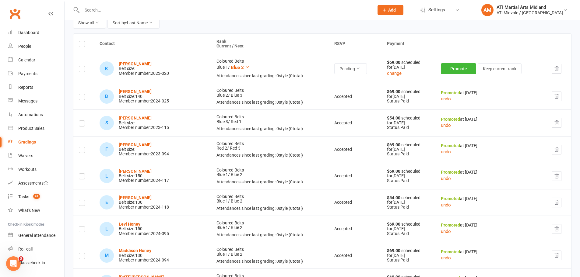
scroll to position [61, 0]
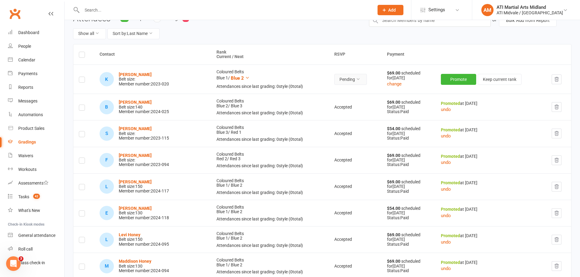
click at [344, 76] on button "Pending" at bounding box center [350, 79] width 33 height 11
click at [336, 94] on link "Accepted" at bounding box center [324, 93] width 60 height 12
click at [453, 82] on button "Promote" at bounding box center [458, 79] width 35 height 11
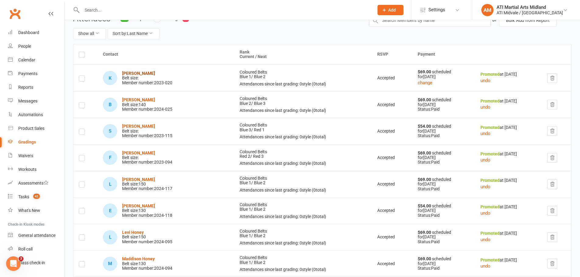
click at [143, 72] on strong "[PERSON_NAME]" at bounding box center [138, 73] width 33 height 5
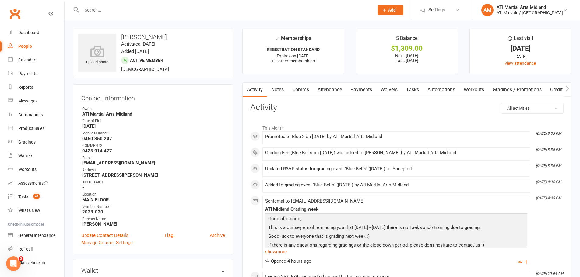
click at [375, 92] on link "Payments" at bounding box center [361, 90] width 30 height 14
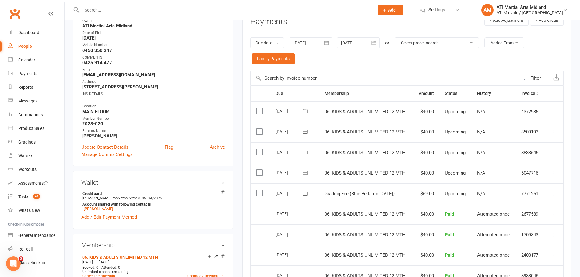
scroll to position [91, 0]
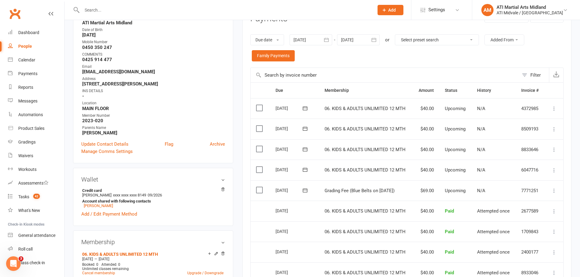
click at [264, 191] on td "Select this" at bounding box center [259, 190] width 19 height 21
click at [260, 191] on label at bounding box center [260, 190] width 8 height 6
click at [260, 187] on input "checkbox" at bounding box center [258, 187] width 4 height 0
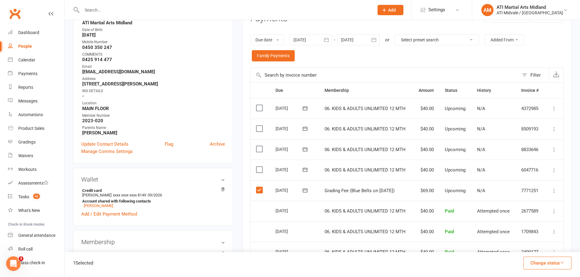
click at [561, 263] on icon "button" at bounding box center [561, 262] width 5 height 5
click at [542, 213] on link "Paid (Cash)" at bounding box center [540, 210] width 60 height 12
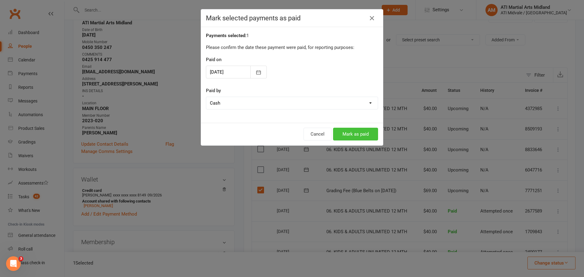
click at [355, 132] on button "Mark as paid" at bounding box center [355, 134] width 45 height 13
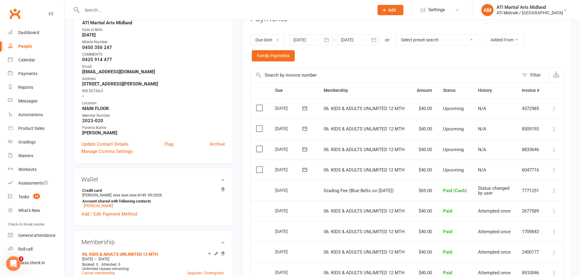
click at [108, 9] on input "text" at bounding box center [224, 10] width 289 height 9
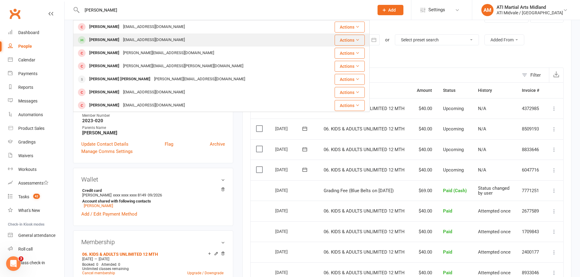
type input "[PERSON_NAME]"
click at [113, 40] on div "[PERSON_NAME]" at bounding box center [104, 40] width 34 height 9
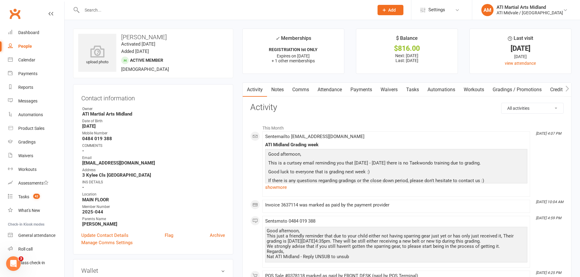
click at [371, 91] on link "Payments" at bounding box center [361, 90] width 30 height 14
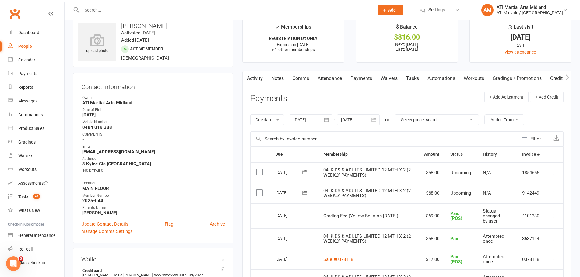
scroll to position [30, 0]
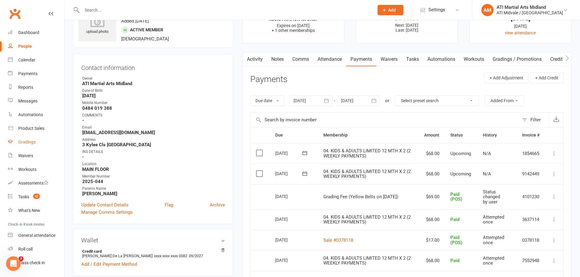
click at [30, 139] on link "Gradings" at bounding box center [36, 142] width 56 height 14
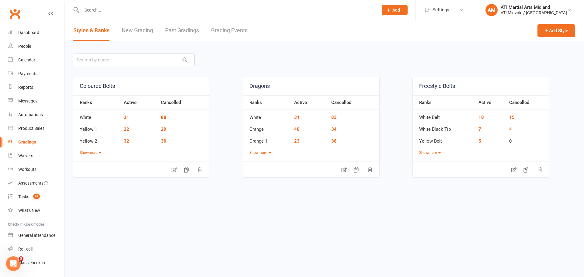
click at [209, 30] on div "Styles & Ranks New Grading Past Gradings Grading Events" at bounding box center [160, 30] width 192 height 21
click at [223, 34] on link "Grading Events" at bounding box center [229, 30] width 37 height 21
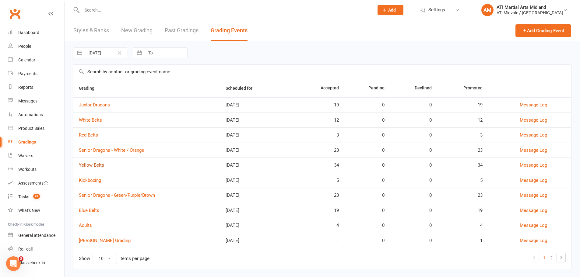
click at [90, 167] on link "Yellow Belts" at bounding box center [91, 164] width 25 height 5
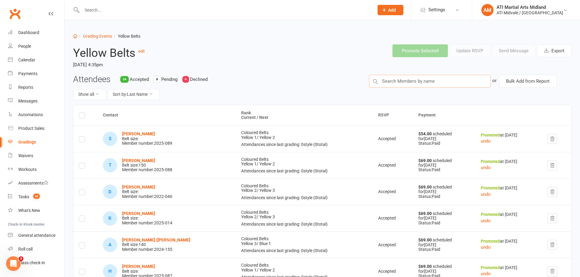
click at [387, 78] on input "text" at bounding box center [430, 81] width 122 height 13
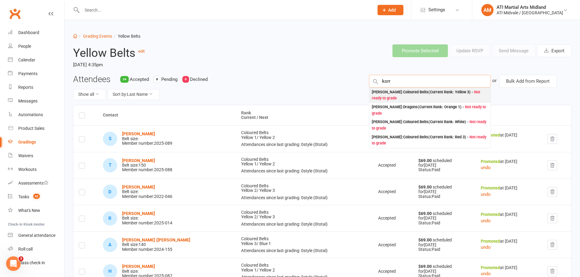
type input "korr"
click at [391, 97] on span "Not ready to grade" at bounding box center [425, 95] width 108 height 11
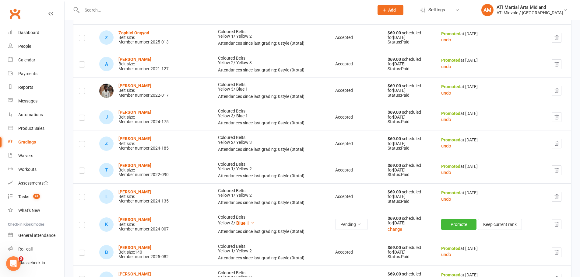
scroll to position [608, 0]
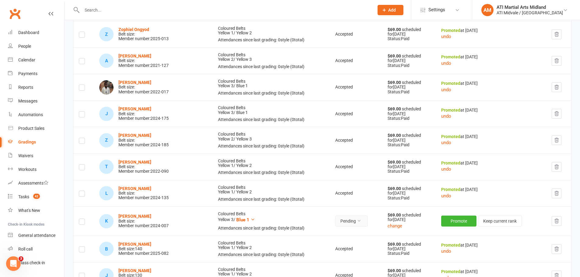
click at [335, 222] on button "Pending" at bounding box center [351, 221] width 33 height 11
click at [328, 232] on link "Accepted" at bounding box center [324, 235] width 60 height 12
click at [457, 221] on button "Promote" at bounding box center [459, 221] width 35 height 11
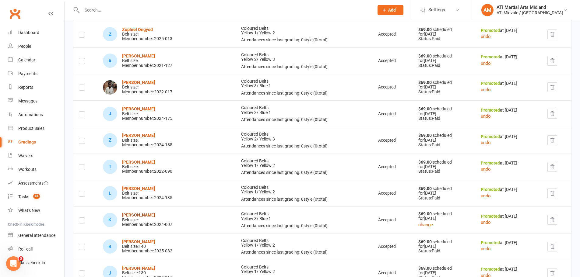
click at [141, 218] on strong "[PERSON_NAME]" at bounding box center [138, 215] width 33 height 5
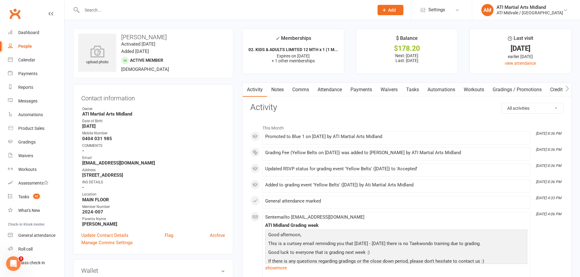
click at [373, 90] on link "Payments" at bounding box center [361, 90] width 30 height 14
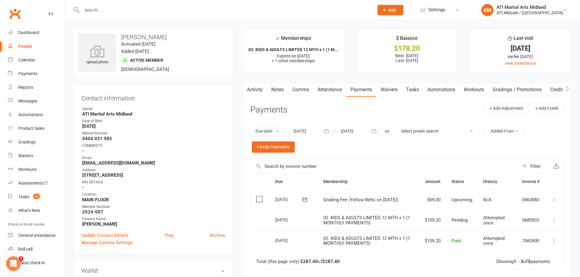
click at [259, 203] on td "Select this" at bounding box center [259, 200] width 19 height 21
click at [259, 201] on label at bounding box center [260, 199] width 8 height 6
click at [259, 196] on input "checkbox" at bounding box center [258, 196] width 4 height 0
click at [536, 259] on button "Change status" at bounding box center [547, 263] width 48 height 13
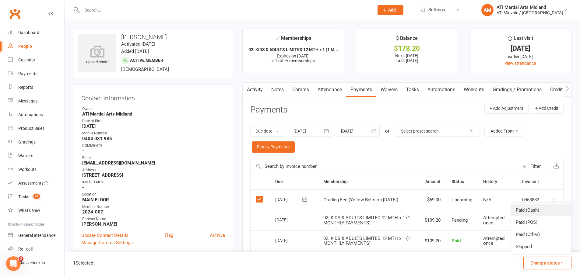
click at [532, 214] on link "Paid (Cash)" at bounding box center [540, 210] width 60 height 12
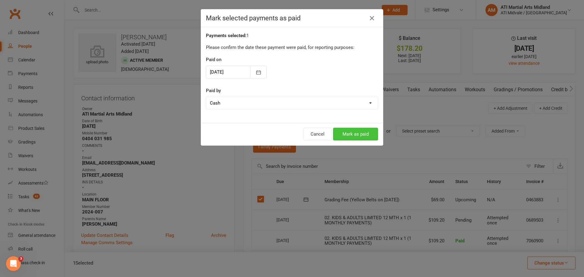
click at [347, 129] on button "Mark as paid" at bounding box center [355, 134] width 45 height 13
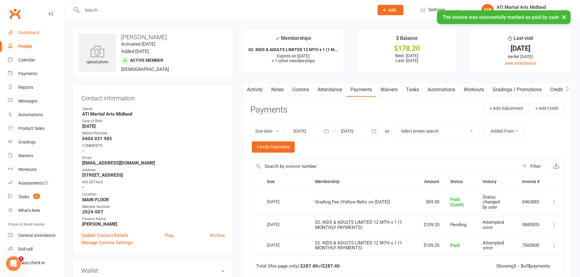
click at [22, 31] on div "Dashboard" at bounding box center [28, 32] width 21 height 5
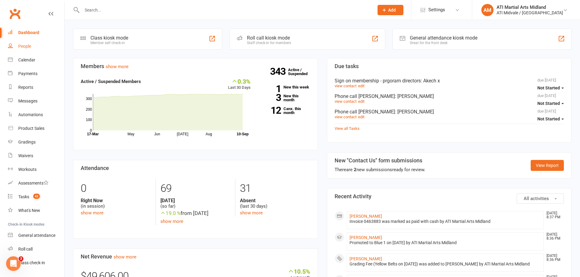
click at [29, 44] on div "People" at bounding box center [24, 46] width 13 height 5
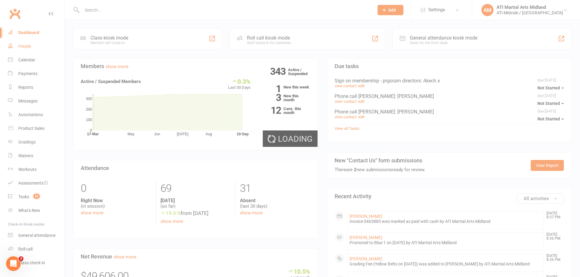
select select "100"
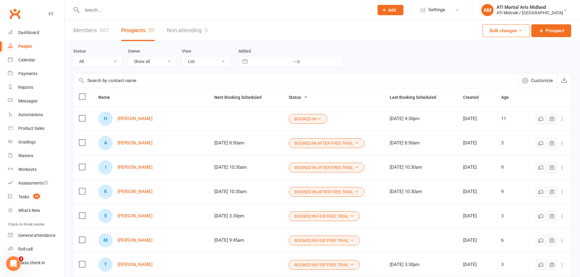
click at [250, 9] on input "text" at bounding box center [224, 10] width 289 height 9
click at [28, 128] on div "Product Sales" at bounding box center [31, 128] width 26 height 5
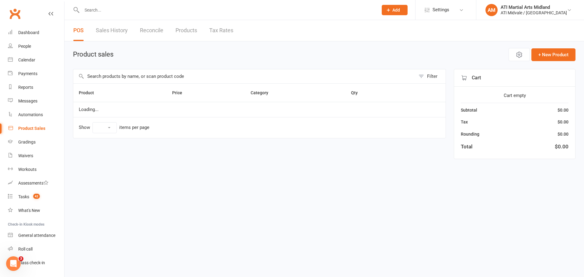
select select "100"
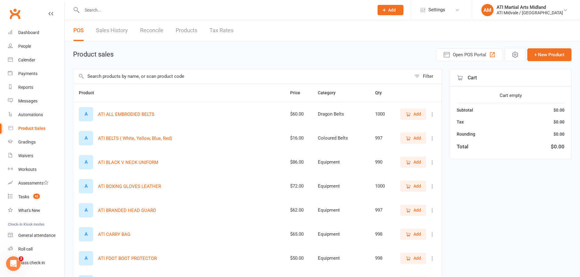
click at [158, 31] on link "Reconcile" at bounding box center [151, 30] width 23 height 21
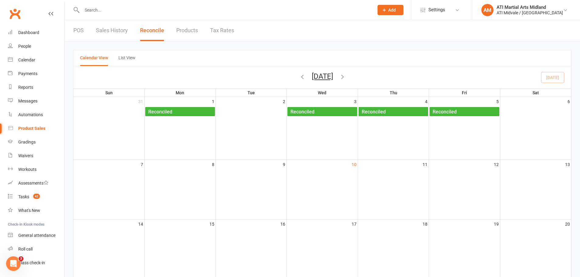
click at [82, 30] on link "POS" at bounding box center [78, 30] width 10 height 21
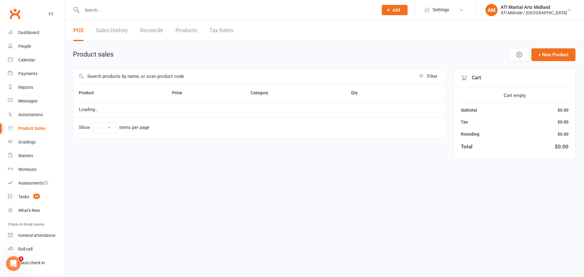
select select "100"
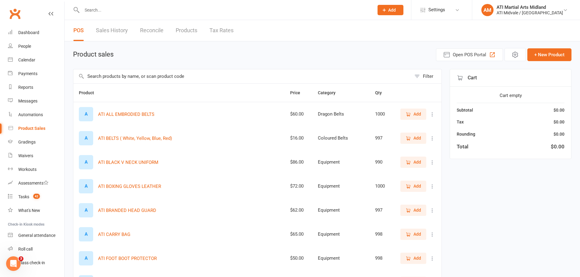
click at [112, 78] on input "text" at bounding box center [242, 76] width 338 height 14
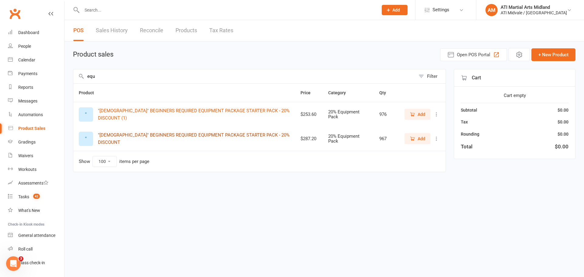
type input "equ"
click at [170, 138] on button ""[DEMOGRAPHIC_DATA]" BEGINNERS REQUIRED EQUIPMENT PACKAGE STARTER PACK - 20% DI…" at bounding box center [194, 138] width 192 height 15
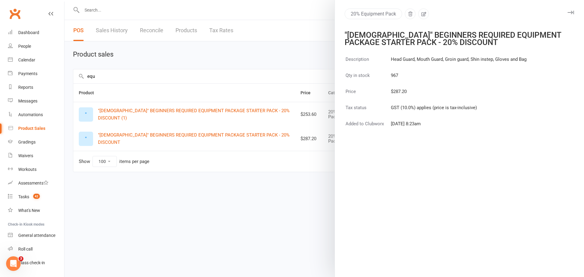
click at [305, 148] on div at bounding box center [324, 138] width 520 height 277
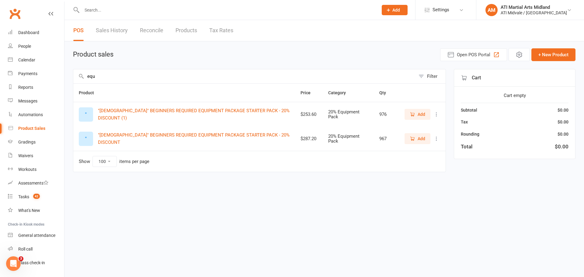
click at [423, 138] on span "Add" at bounding box center [422, 138] width 8 height 7
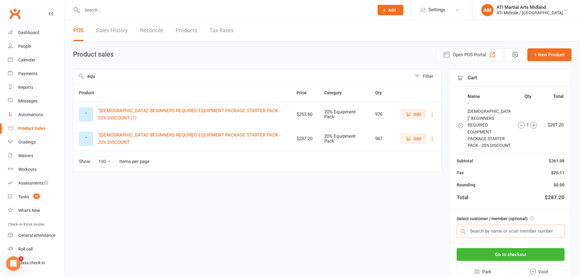
click at [487, 225] on input "text" at bounding box center [510, 231] width 108 height 13
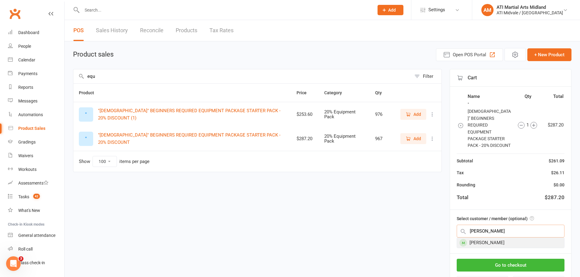
type input "[PERSON_NAME]"
click at [501, 238] on div "[PERSON_NAME]" at bounding box center [510, 243] width 107 height 10
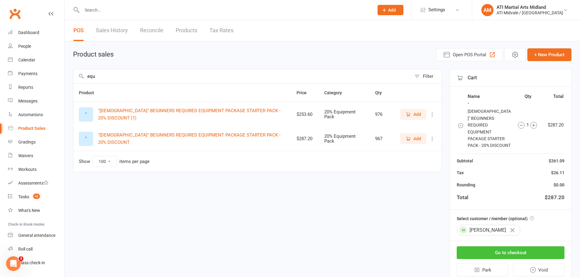
click at [504, 246] on button "Go to checkout" at bounding box center [510, 252] width 108 height 13
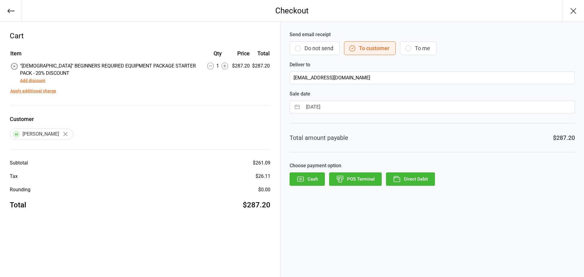
click at [315, 50] on button "Do not send" at bounding box center [315, 48] width 50 height 14
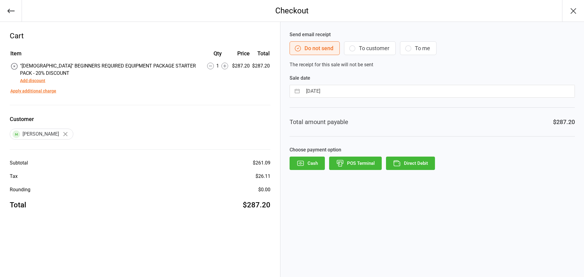
click at [360, 165] on button "POS Terminal" at bounding box center [355, 163] width 53 height 13
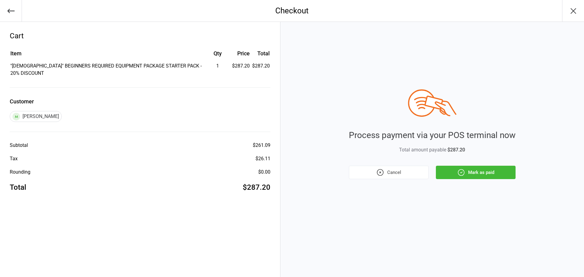
click at [453, 166] on button "Mark as paid" at bounding box center [476, 172] width 80 height 13
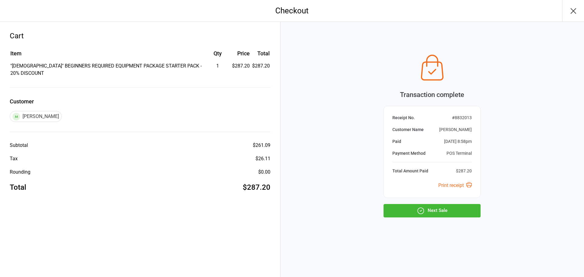
click at [580, 5] on button "button" at bounding box center [573, 11] width 22 height 22
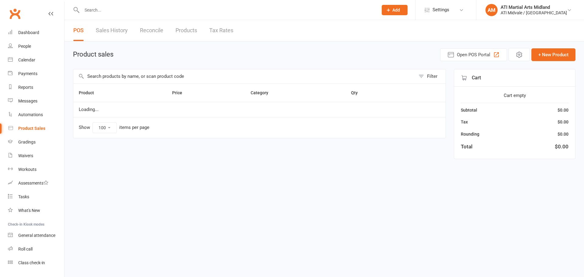
select select "100"
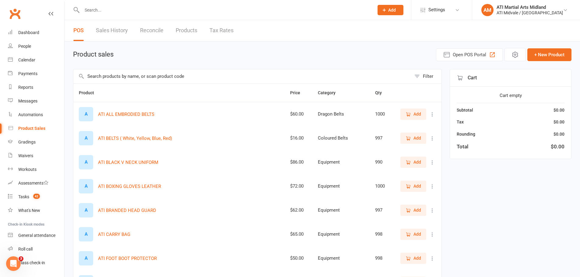
click at [153, 29] on link "Reconcile" at bounding box center [151, 30] width 23 height 21
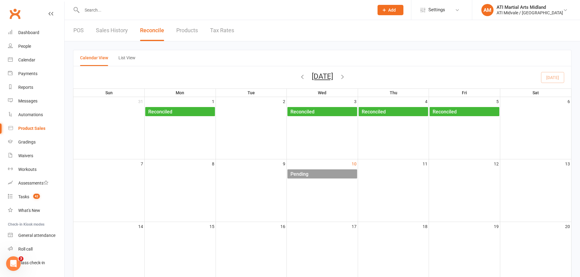
click at [336, 172] on div "Pending" at bounding box center [323, 174] width 67 height 10
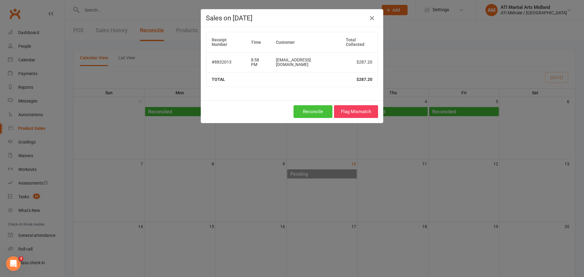
click at [315, 105] on button "Reconcile" at bounding box center [313, 111] width 39 height 13
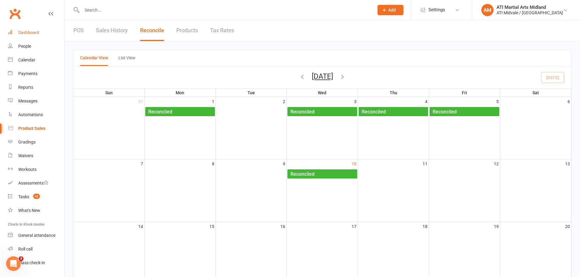
click at [28, 30] on div "Dashboard" at bounding box center [28, 32] width 21 height 5
